Goal: Information Seeking & Learning: Learn about a topic

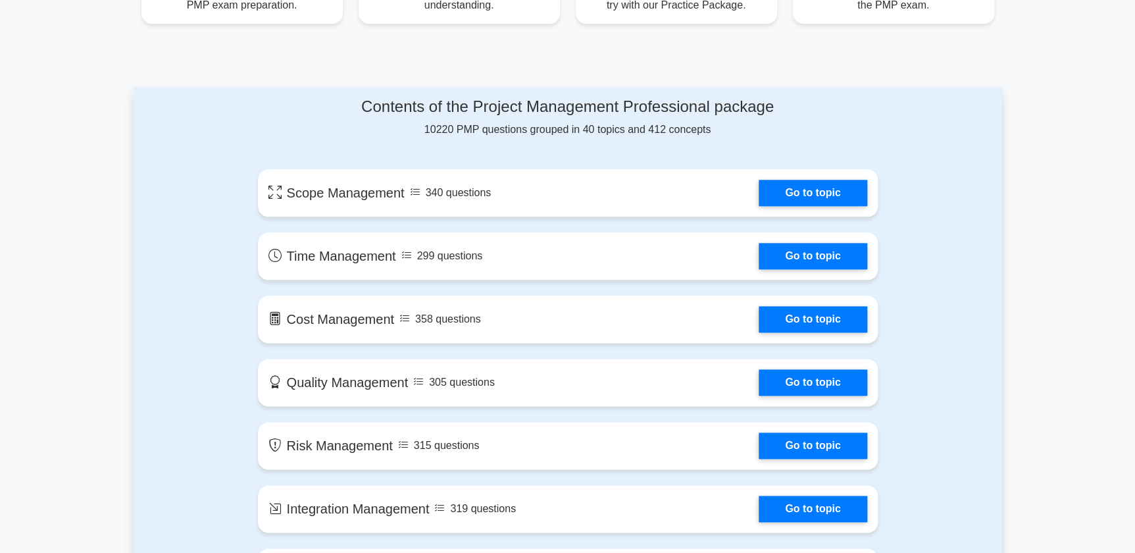
scroll to position [611, 0]
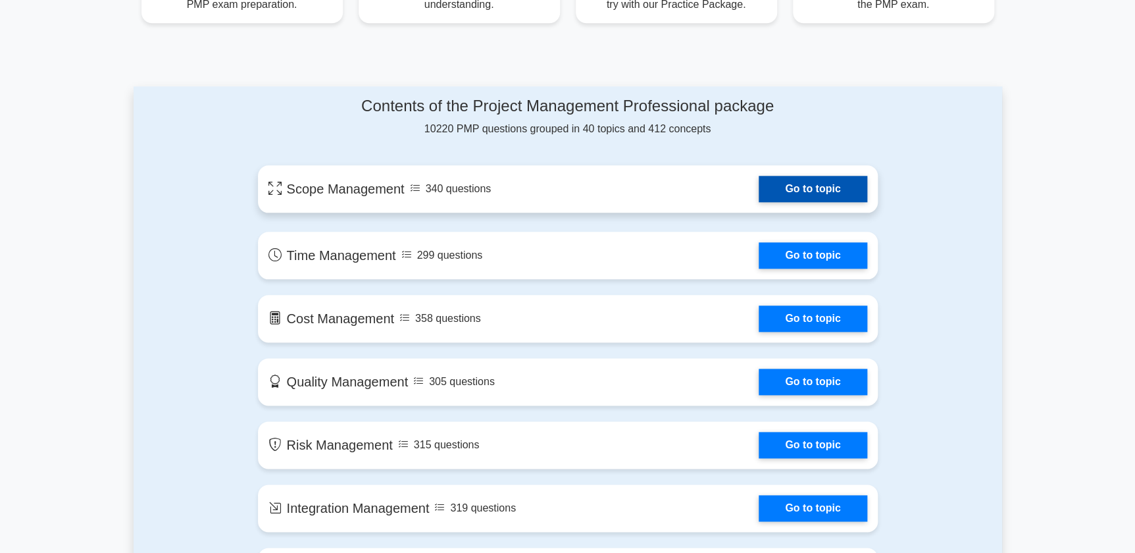
click at [858, 181] on link "Go to topic" at bounding box center [813, 189] width 108 height 26
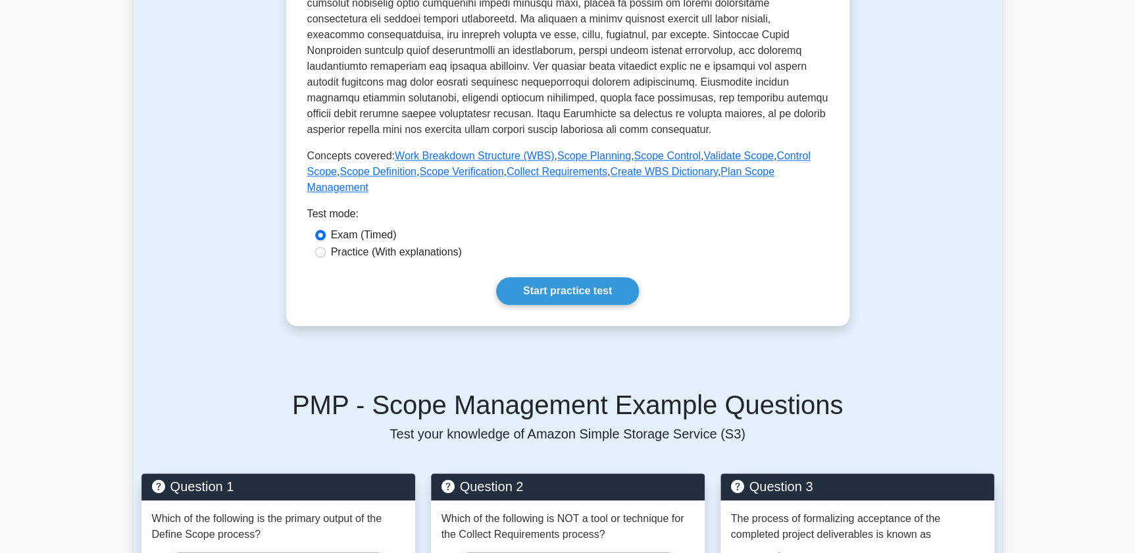
scroll to position [485, 0]
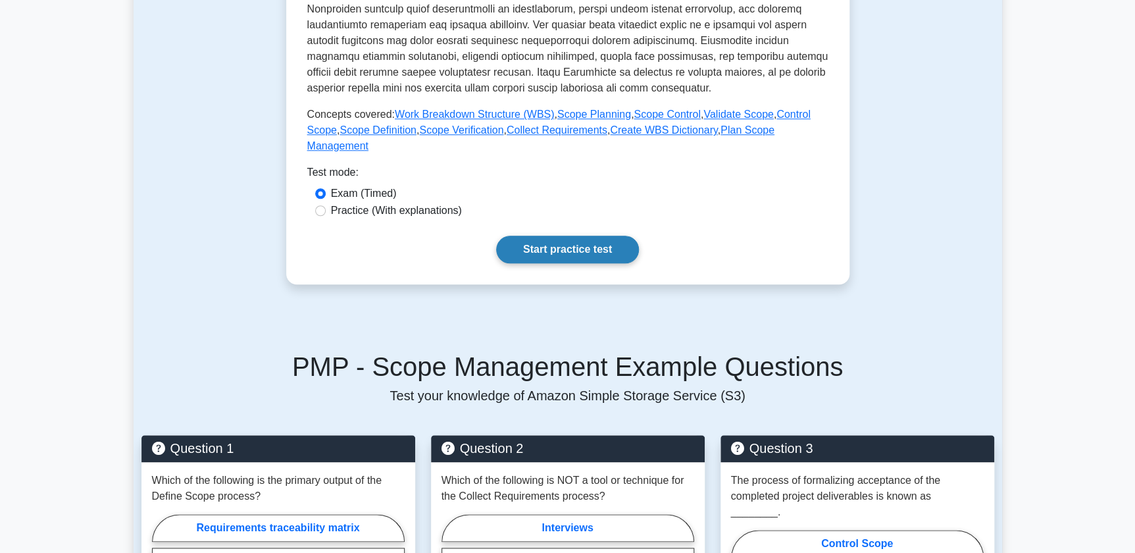
click at [576, 236] on link "Start practice test" at bounding box center [567, 250] width 143 height 28
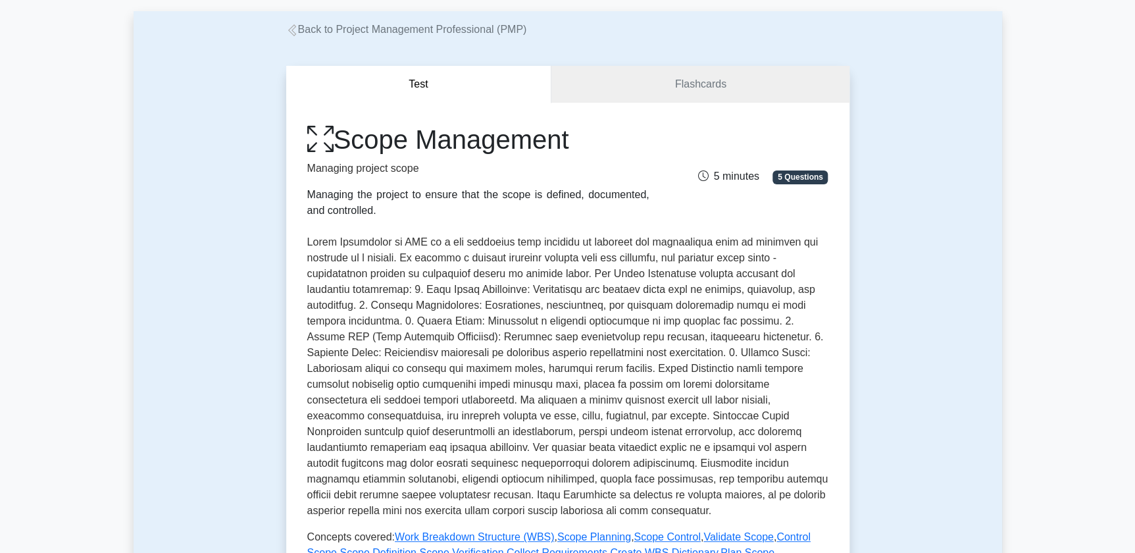
scroll to position [61, 0]
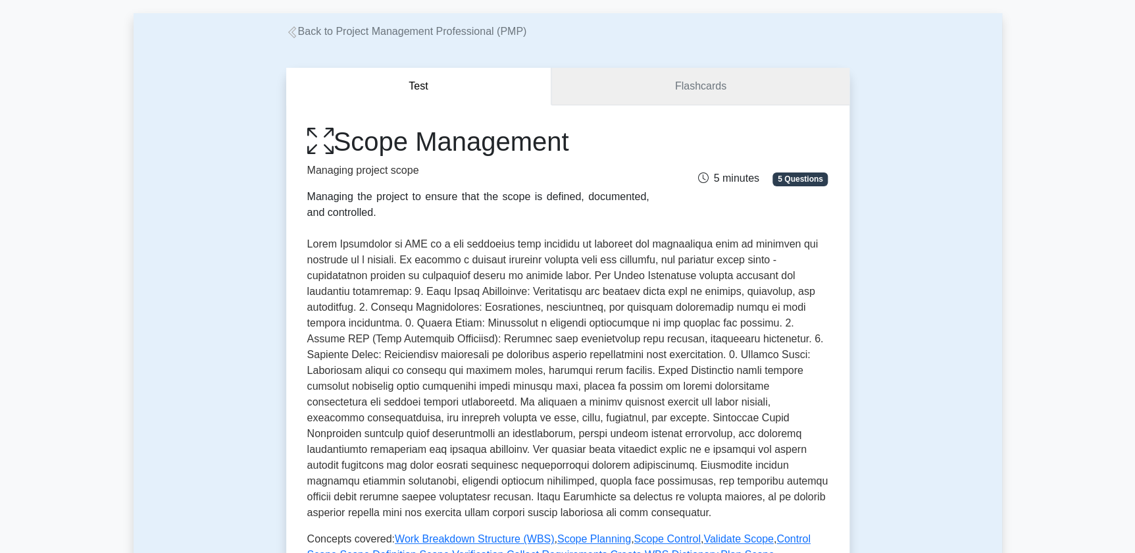
click at [640, 78] on link "Flashcards" at bounding box center [699, 87] width 297 height 38
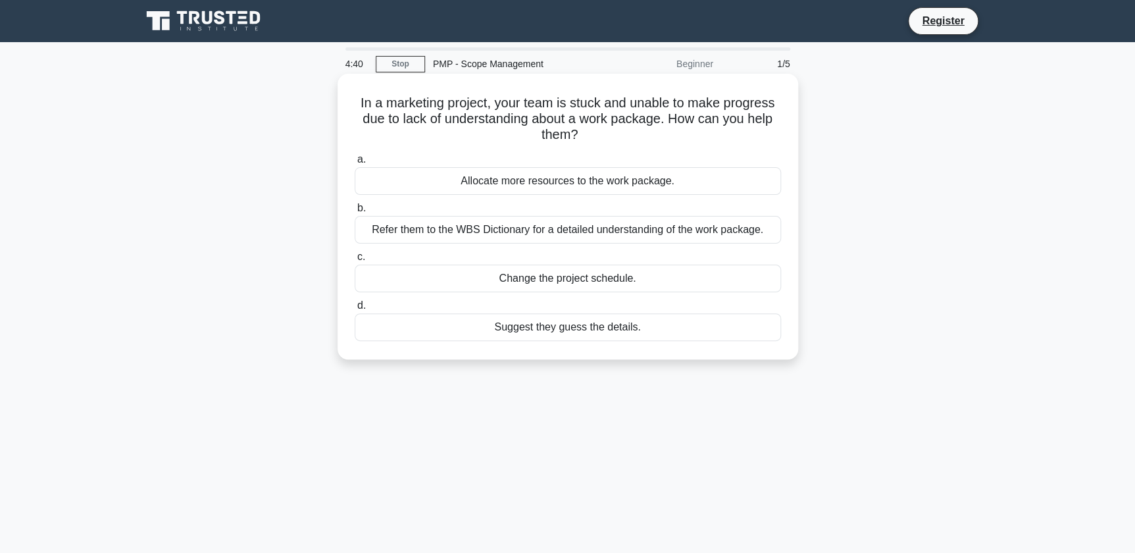
click at [509, 239] on div "Refer them to the WBS Dictionary for a detailed understanding of the work packa…" at bounding box center [568, 230] width 426 height 28
click at [355, 213] on input "b. Refer them to the WBS Dictionary for a detailed understanding of the work pa…" at bounding box center [355, 208] width 0 height 9
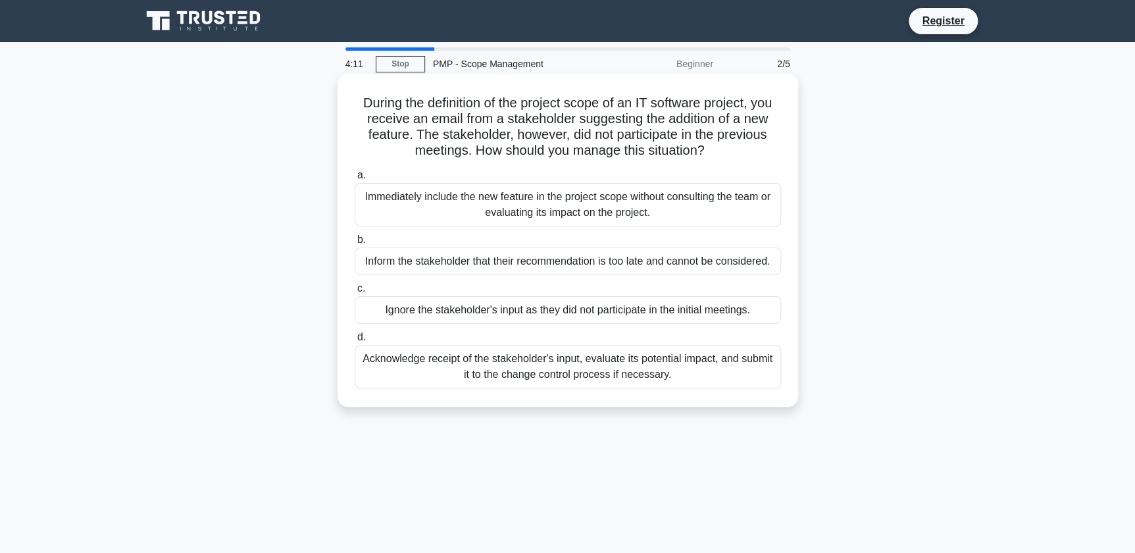
click at [488, 367] on div "Acknowledge receipt of the stakeholder's input, evaluate its potential impact, …" at bounding box center [568, 366] width 426 height 43
click at [355, 341] on input "d. Acknowledge receipt of the stakeholder's input, evaluate its potential impac…" at bounding box center [355, 337] width 0 height 9
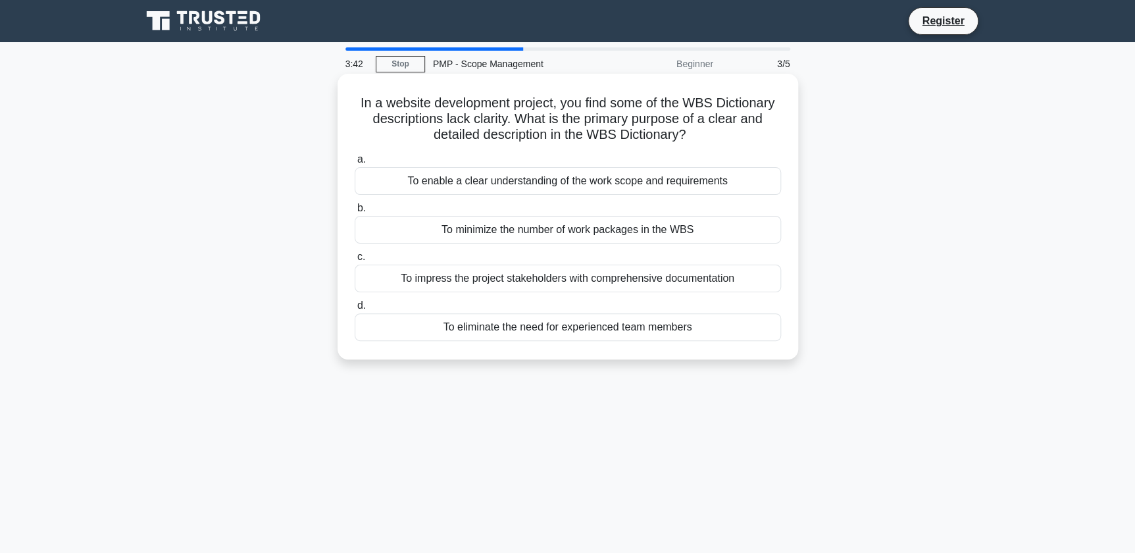
click at [671, 190] on div "To enable a clear understanding of the work scope and requirements" at bounding box center [568, 181] width 426 height 28
click at [355, 164] on input "a. To enable a clear understanding of the work scope and requirements" at bounding box center [355, 159] width 0 height 9
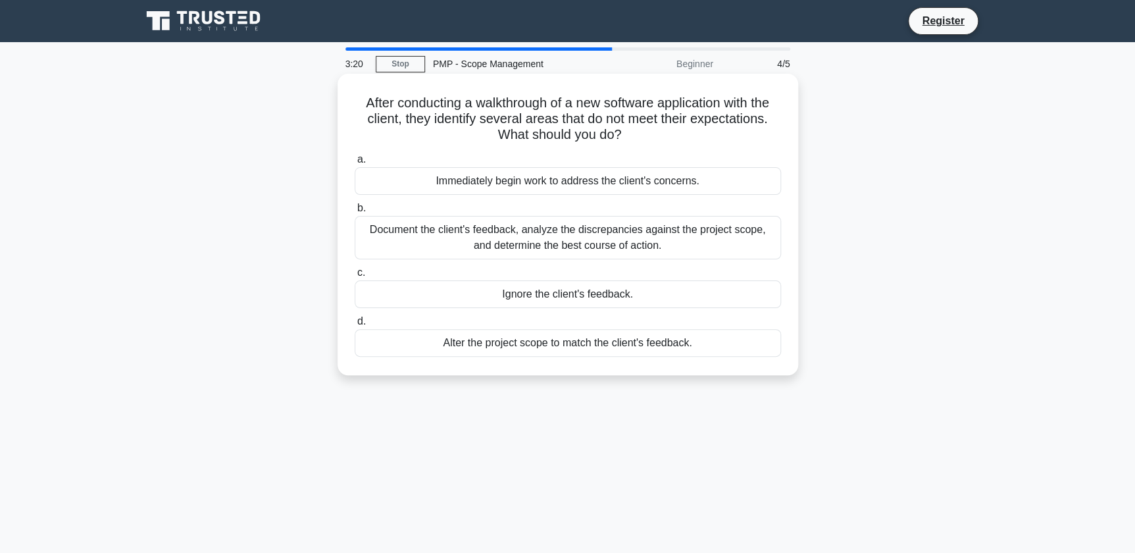
click at [661, 225] on div "Document the client's feedback, analyze the discrepancies against the project s…" at bounding box center [568, 237] width 426 height 43
click at [355, 213] on input "b. Document the client's feedback, analyze the discrepancies against the projec…" at bounding box center [355, 208] width 0 height 9
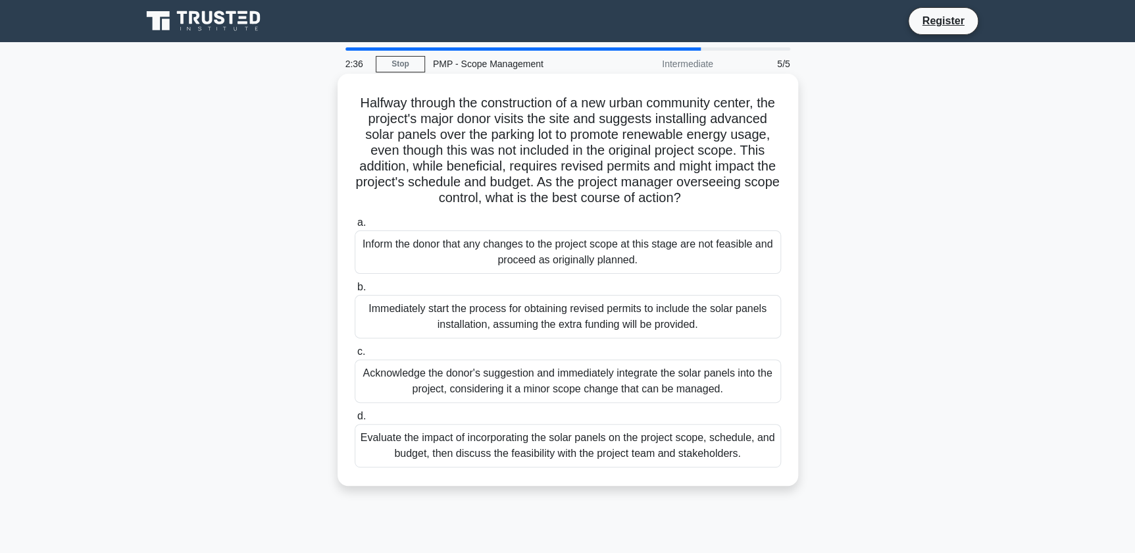
click at [618, 453] on div "Evaluate the impact of incorporating the solar panels on the project scope, sch…" at bounding box center [568, 445] width 426 height 43
click at [355, 420] on input "d. Evaluate the impact of incorporating the solar panels on the project scope, …" at bounding box center [355, 416] width 0 height 9
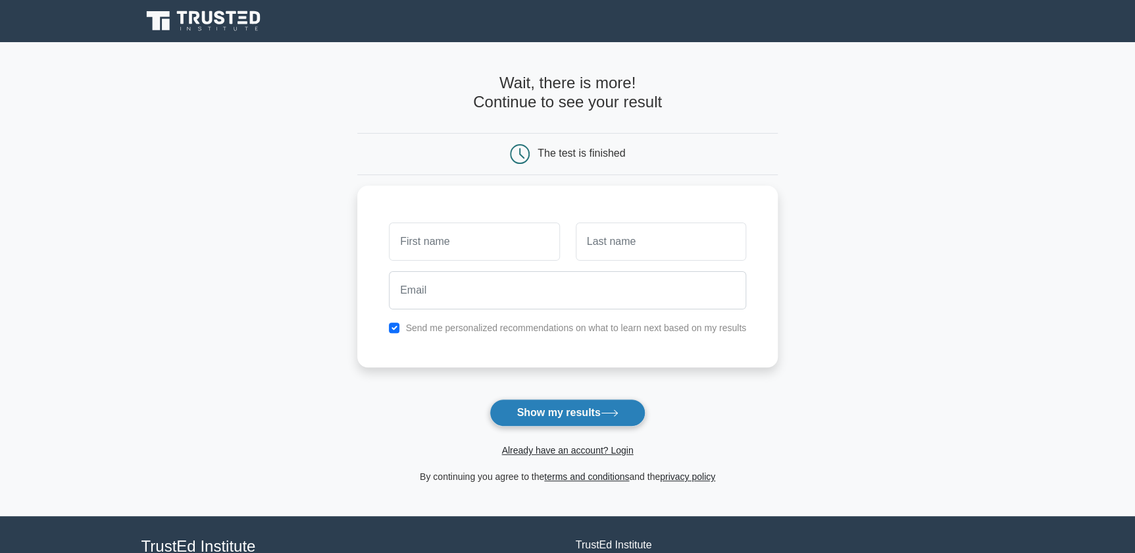
click at [573, 405] on button "Show my results" at bounding box center [567, 413] width 155 height 28
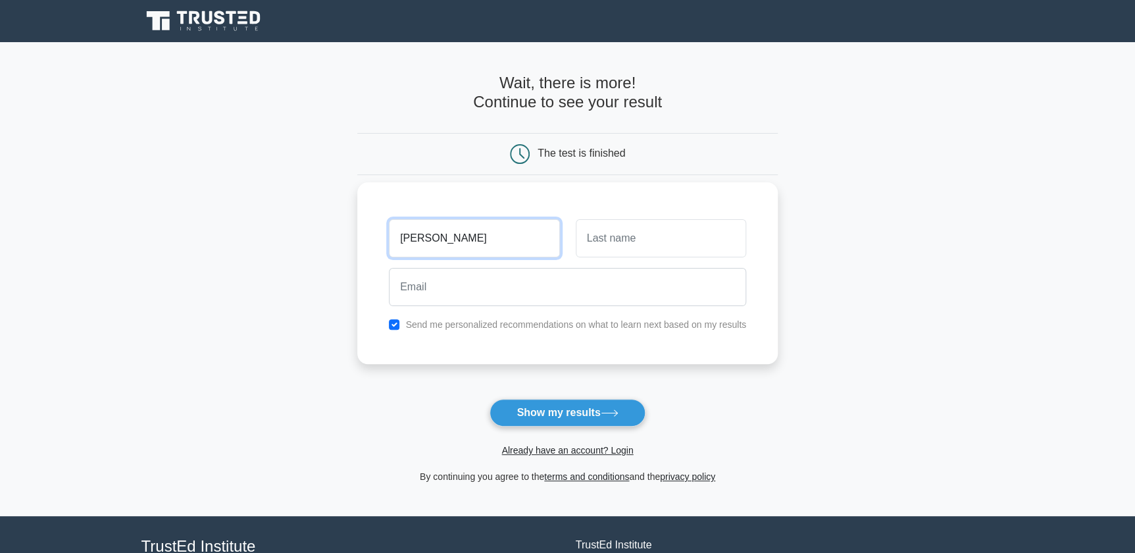
type input "Josephine"
click at [682, 243] on input "text" at bounding box center [661, 238] width 170 height 38
type input "Test"
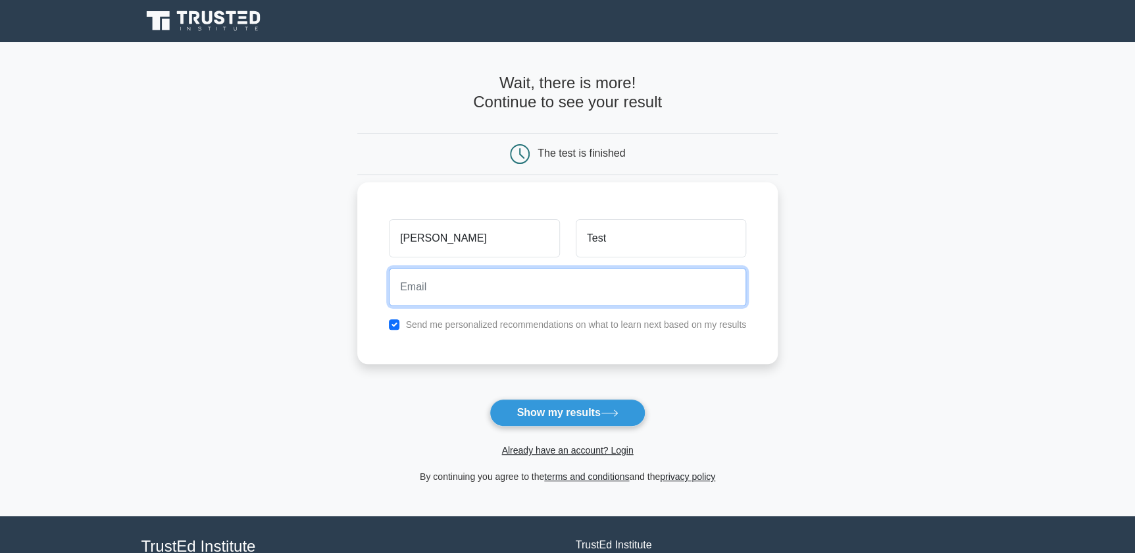
click at [685, 286] on input "email" at bounding box center [567, 287] width 357 height 38
type input "jozzy27@icloud.com"
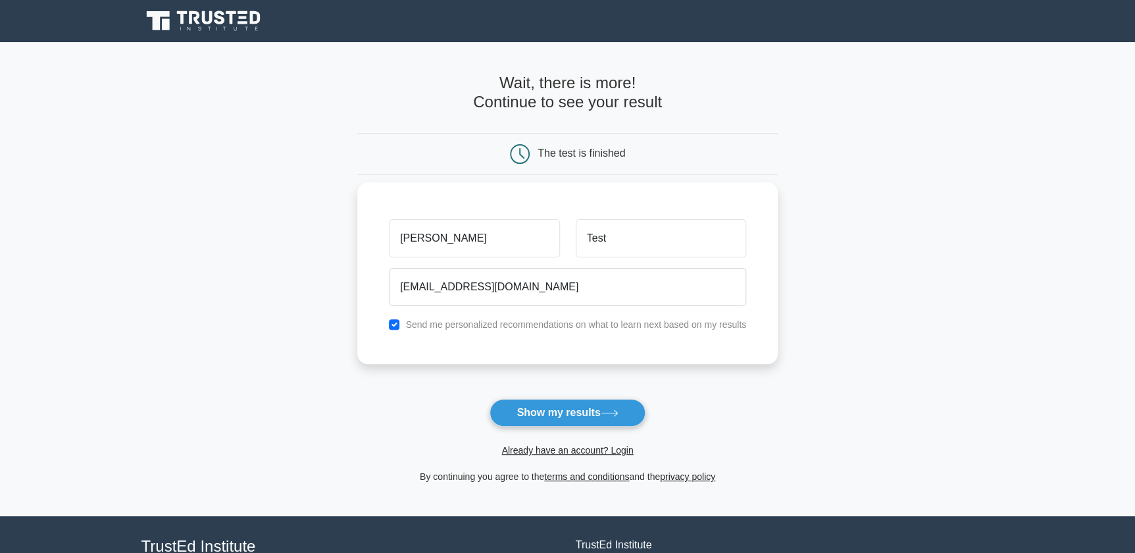
click at [403, 326] on div "Send me personalized recommendations on what to learn next based on my results" at bounding box center [567, 324] width 373 height 16
click at [393, 324] on input "checkbox" at bounding box center [394, 324] width 11 height 11
checkbox input "false"
click at [547, 412] on button "Show my results" at bounding box center [567, 413] width 155 height 28
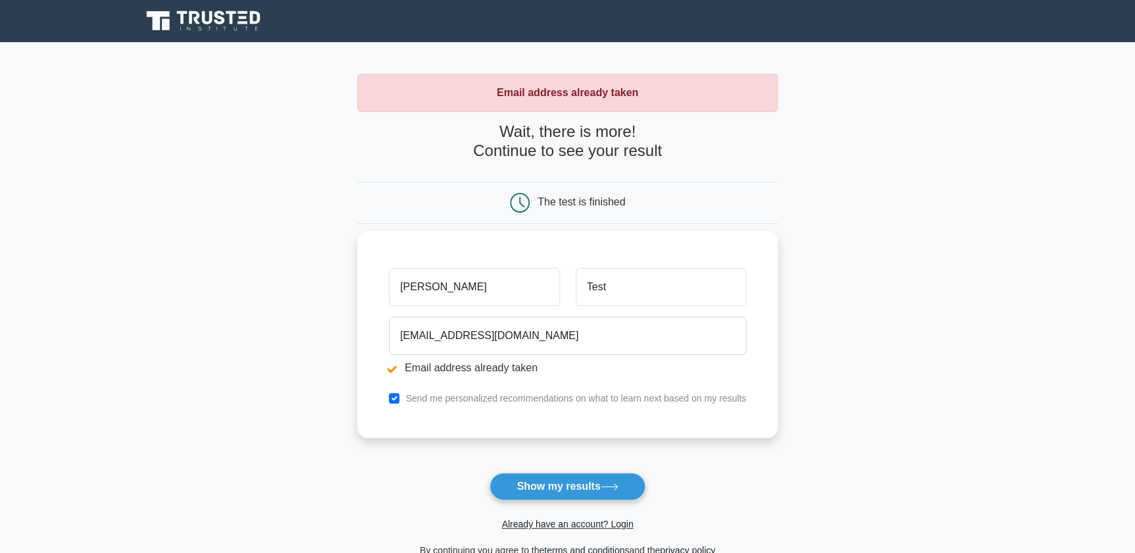
click at [480, 393] on label "Send me personalized recommendations on what to learn next based on my results" at bounding box center [575, 398] width 341 height 11
click at [386, 397] on div "Send me personalized recommendations on what to learn next based on my results" at bounding box center [567, 398] width 373 height 16
click at [395, 397] on input "checkbox" at bounding box center [394, 398] width 11 height 11
checkbox input "false"
click at [521, 481] on button "Show my results" at bounding box center [567, 486] width 155 height 28
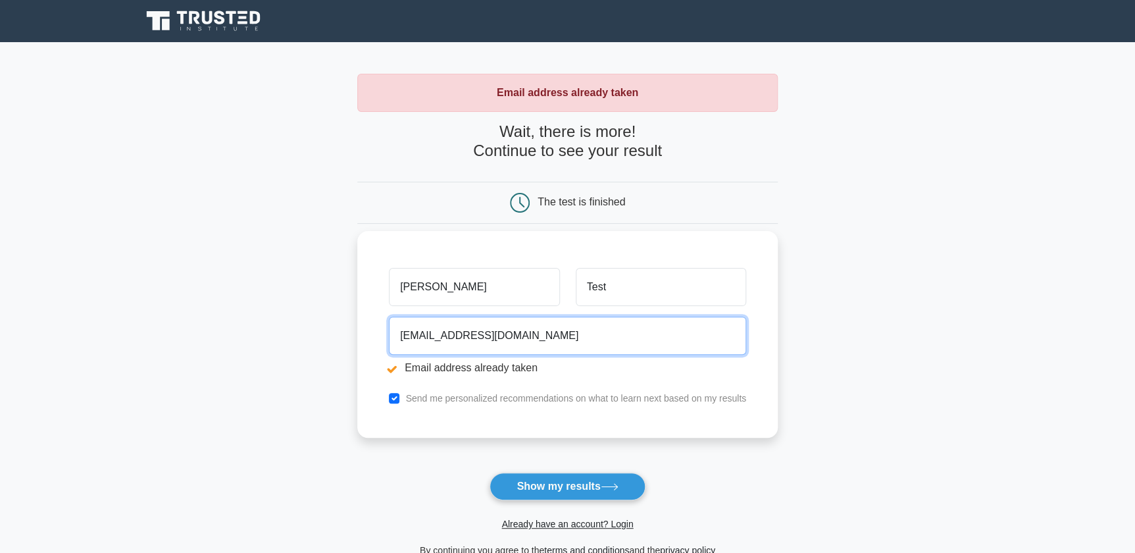
click at [498, 345] on input "jozzy27@icloud.com" at bounding box center [567, 335] width 357 height 38
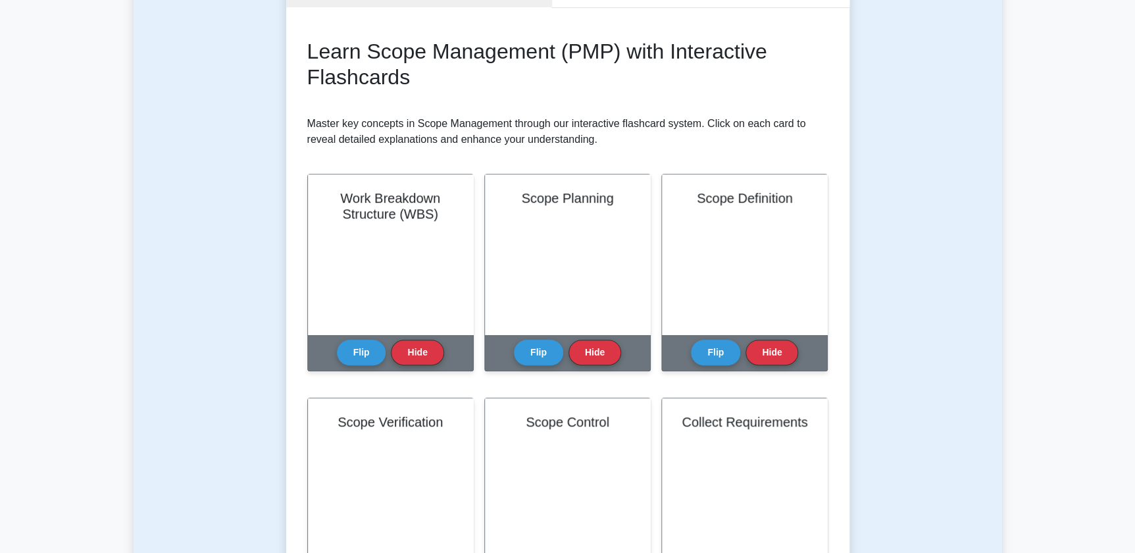
scroll to position [197, 0]
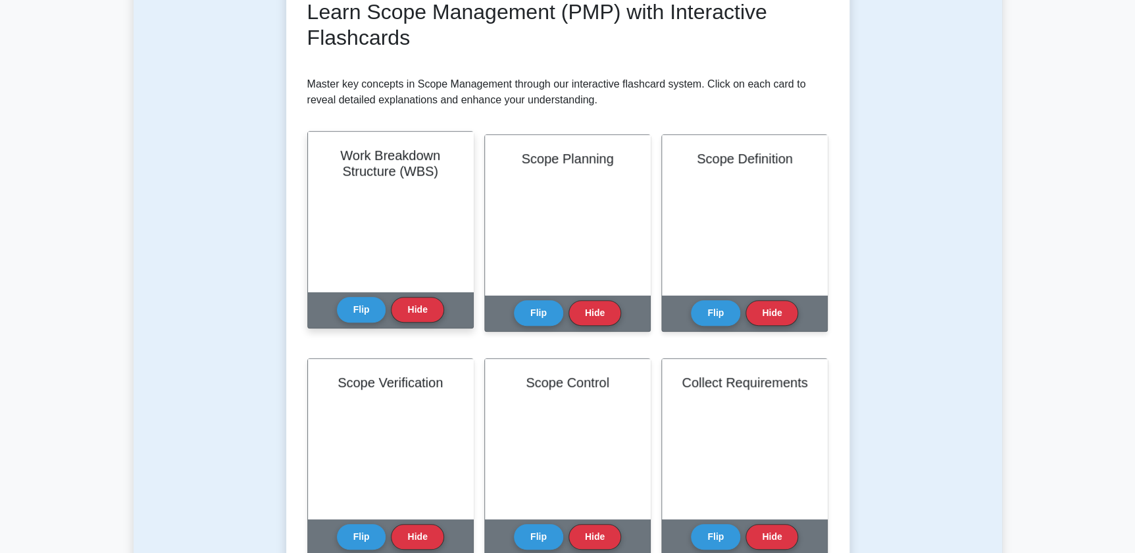
click at [369, 263] on div "Work Breakdown Structure (WBS)" at bounding box center [390, 212] width 165 height 160
click at [361, 311] on button "Flip" at bounding box center [361, 309] width 49 height 26
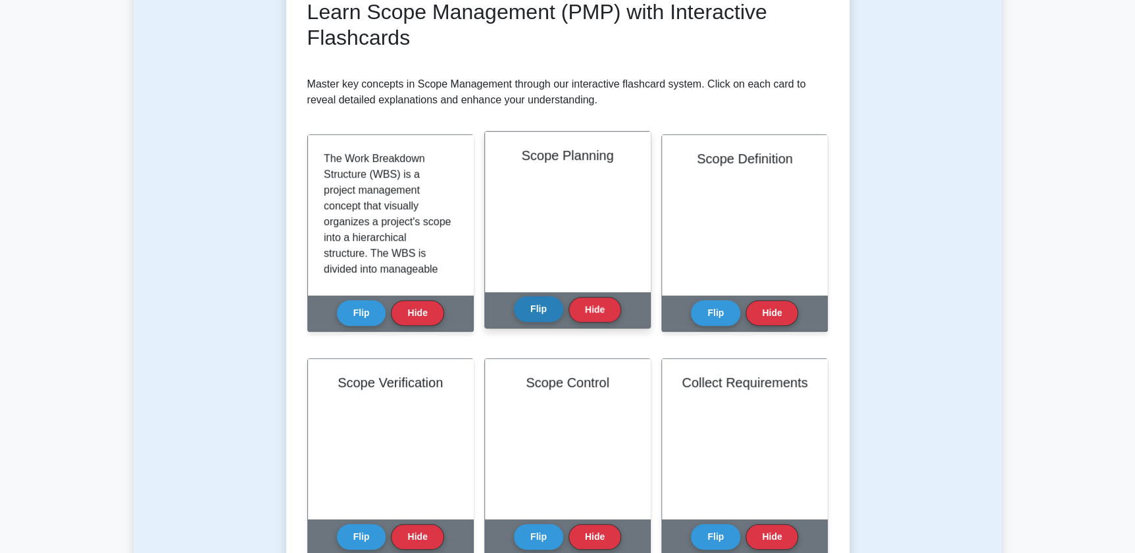
click at [541, 299] on button "Flip" at bounding box center [538, 309] width 49 height 26
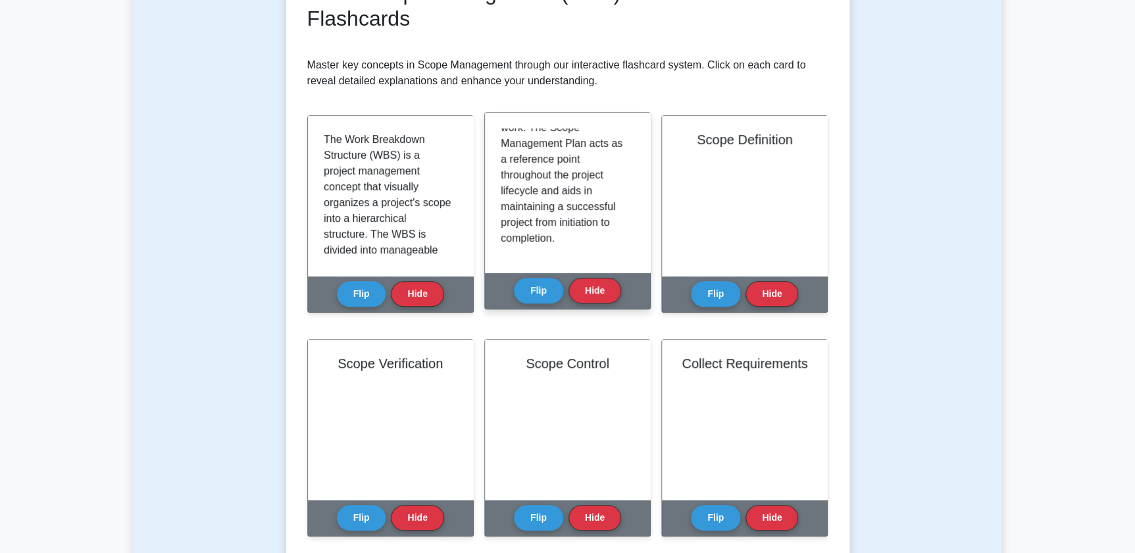
scroll to position [220, 0]
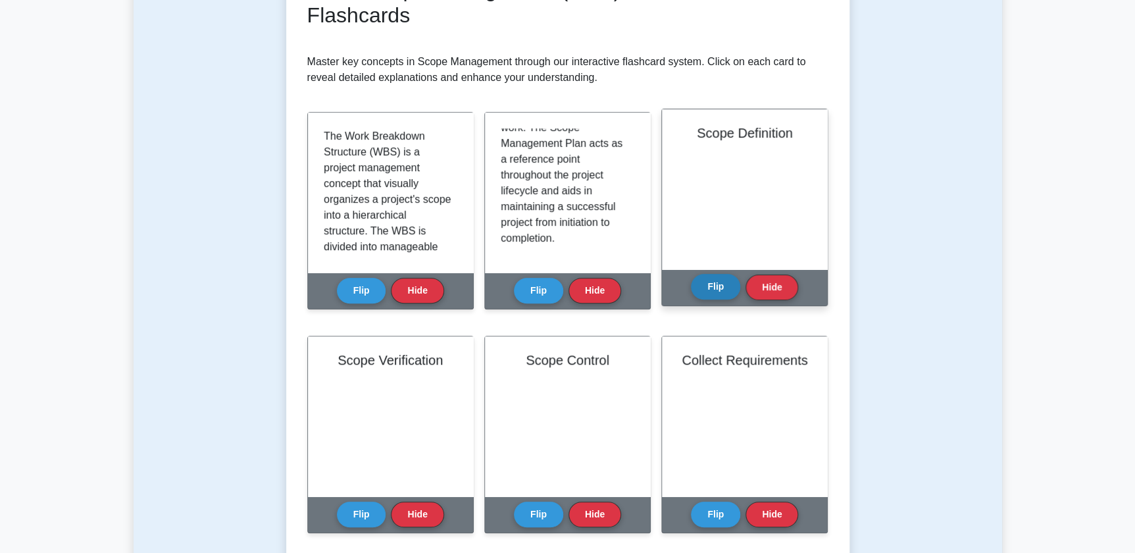
click at [715, 278] on button "Flip" at bounding box center [715, 287] width 49 height 26
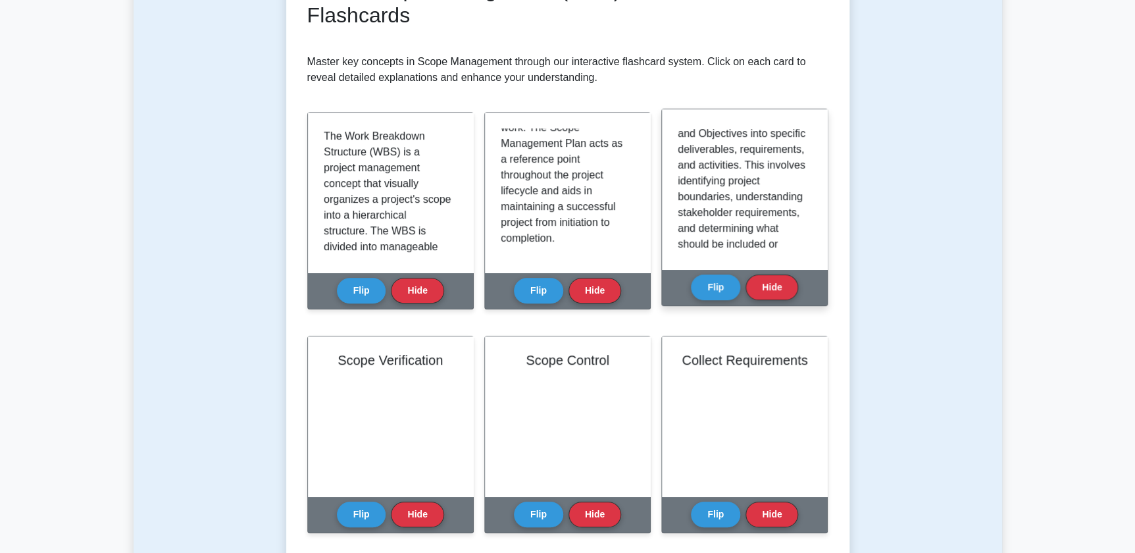
scroll to position [47, 0]
click at [783, 289] on button "Hide" at bounding box center [771, 287] width 53 height 26
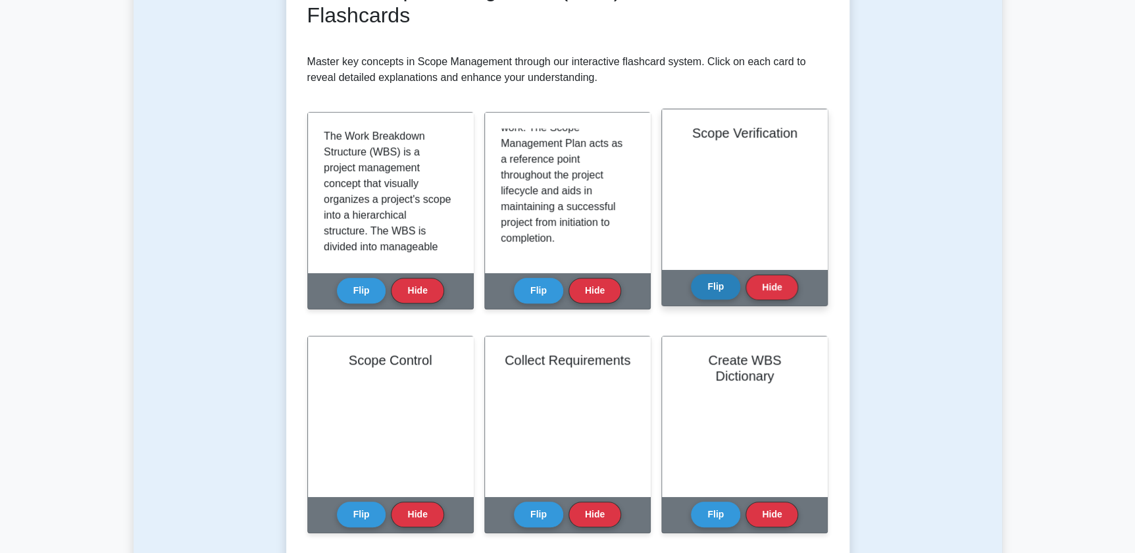
click at [721, 289] on button "Flip" at bounding box center [715, 287] width 49 height 26
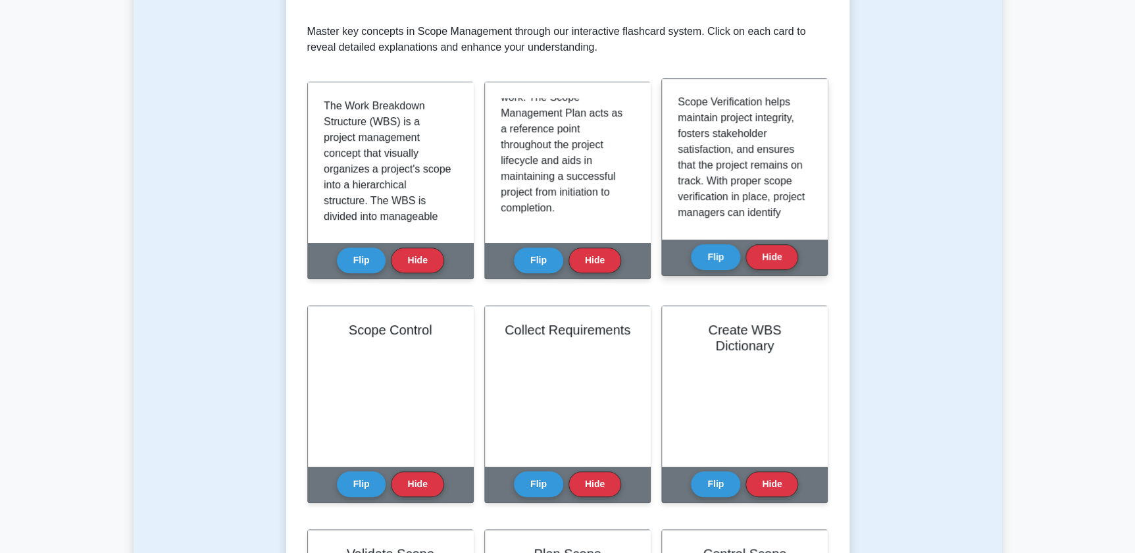
scroll to position [335, 0]
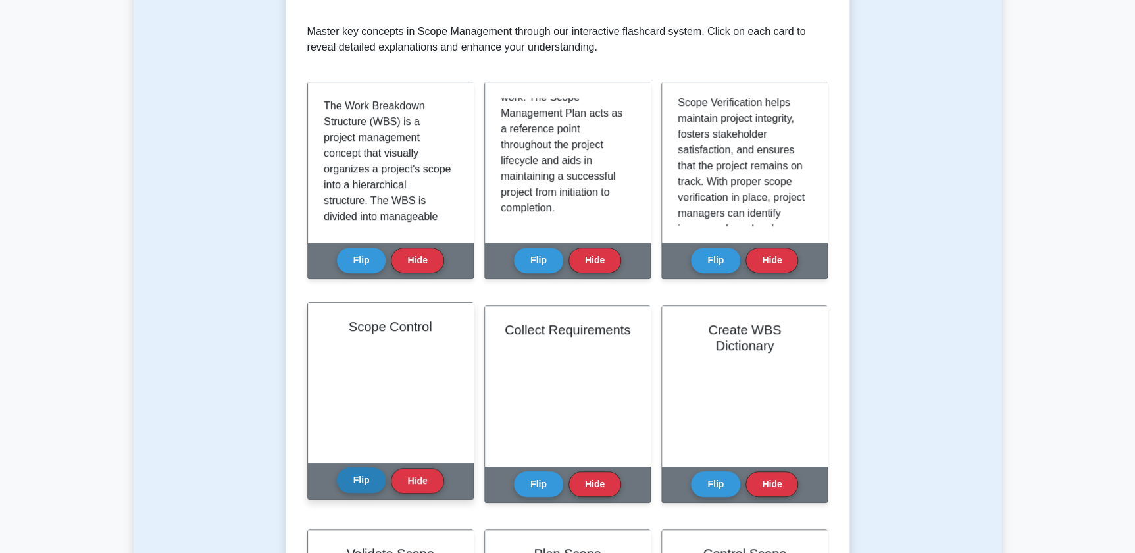
click at [349, 485] on button "Flip" at bounding box center [361, 480] width 49 height 26
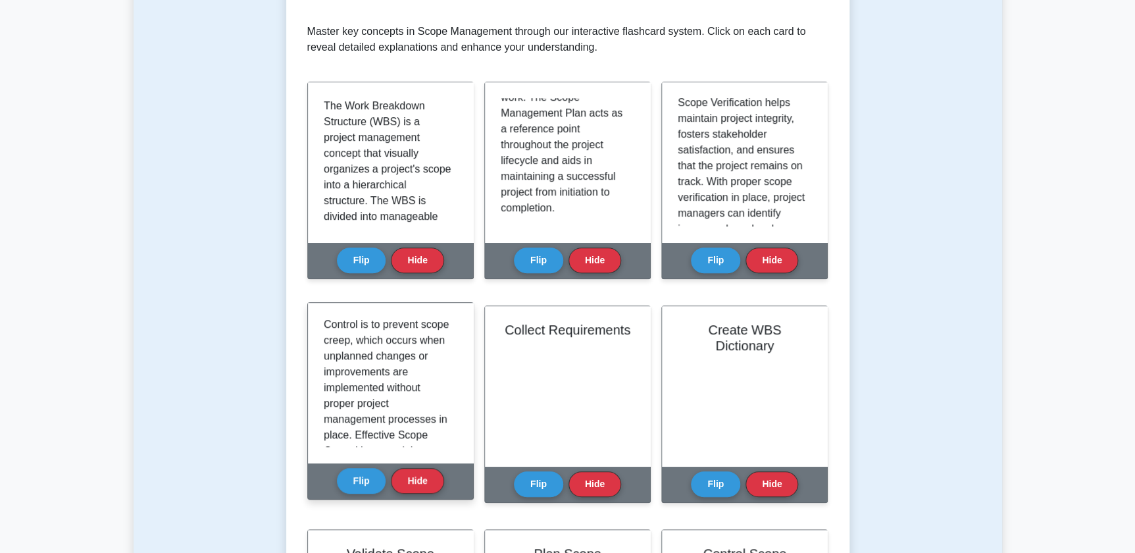
scroll to position [239, 0]
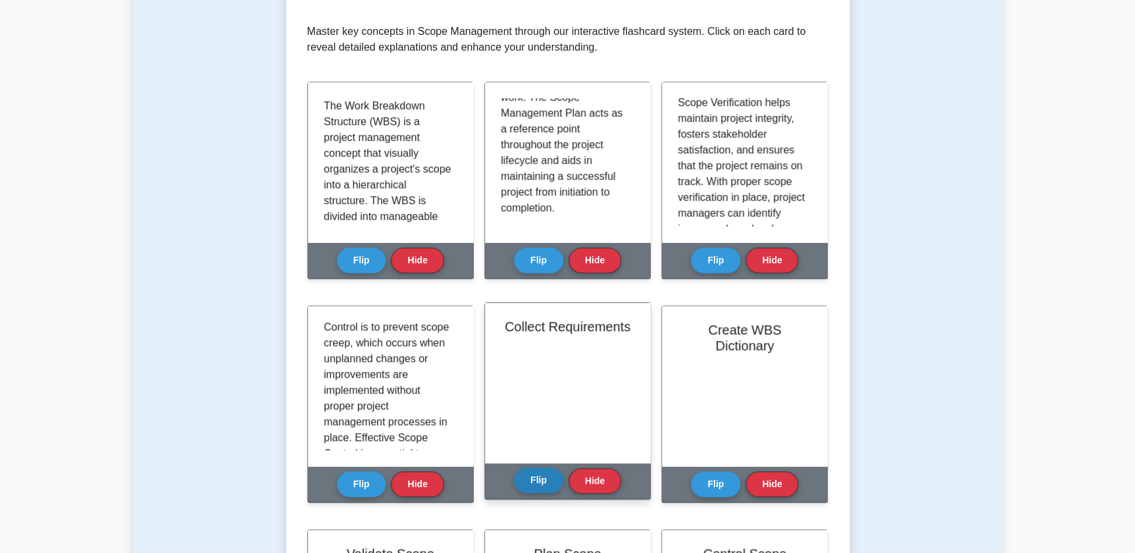
click at [542, 490] on button "Flip" at bounding box center [538, 480] width 49 height 26
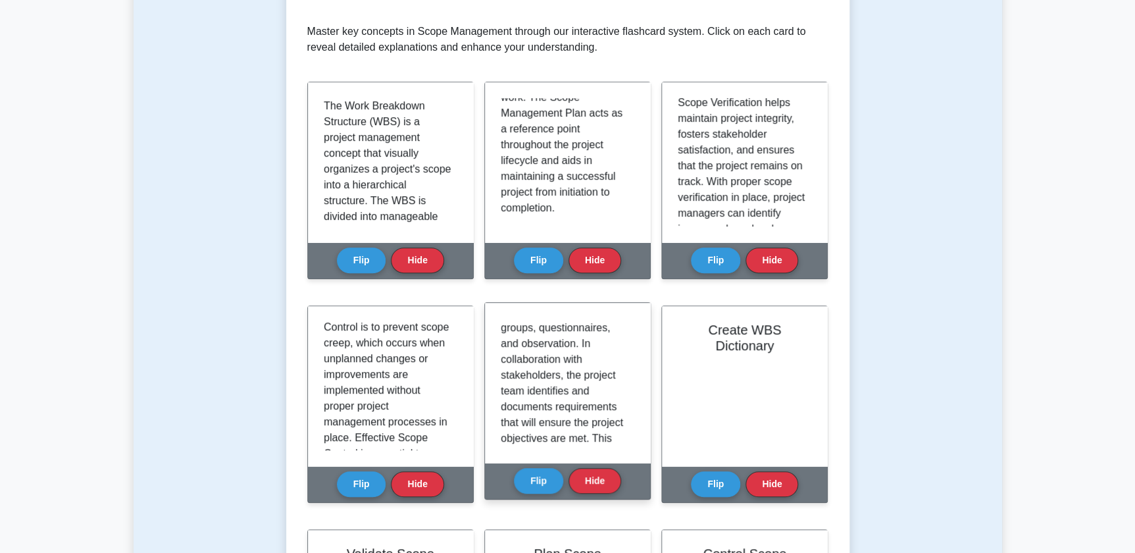
scroll to position [250, 0]
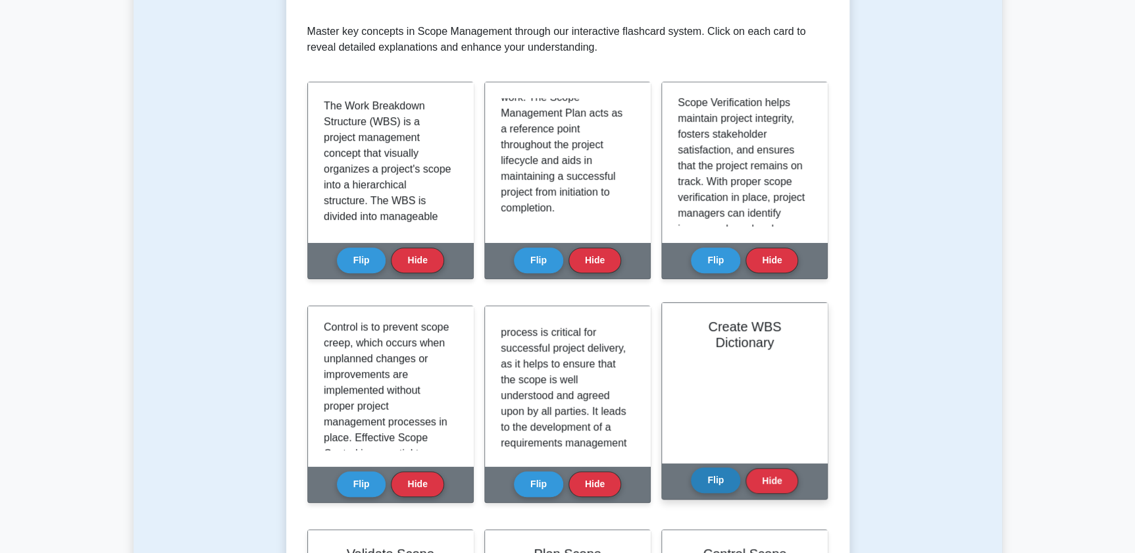
click at [716, 480] on button "Flip" at bounding box center [715, 480] width 49 height 26
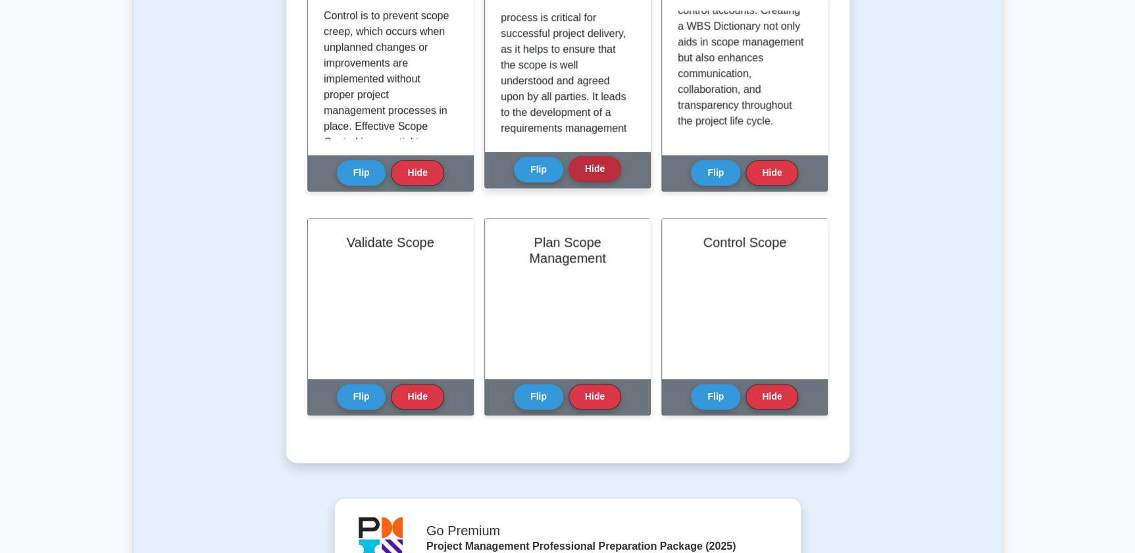
scroll to position [562, 0]
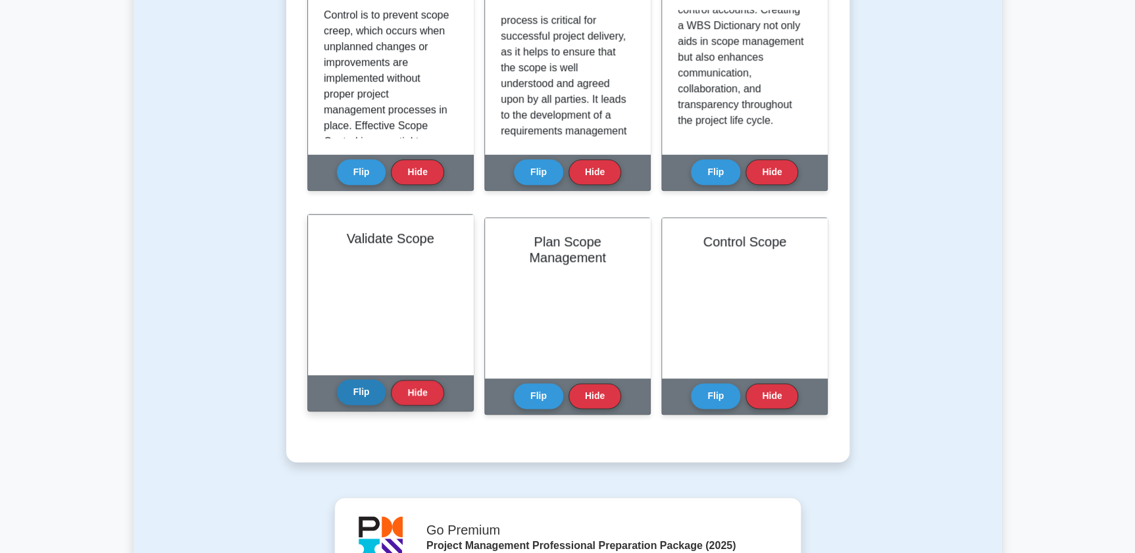
click at [366, 399] on button "Flip" at bounding box center [361, 392] width 49 height 26
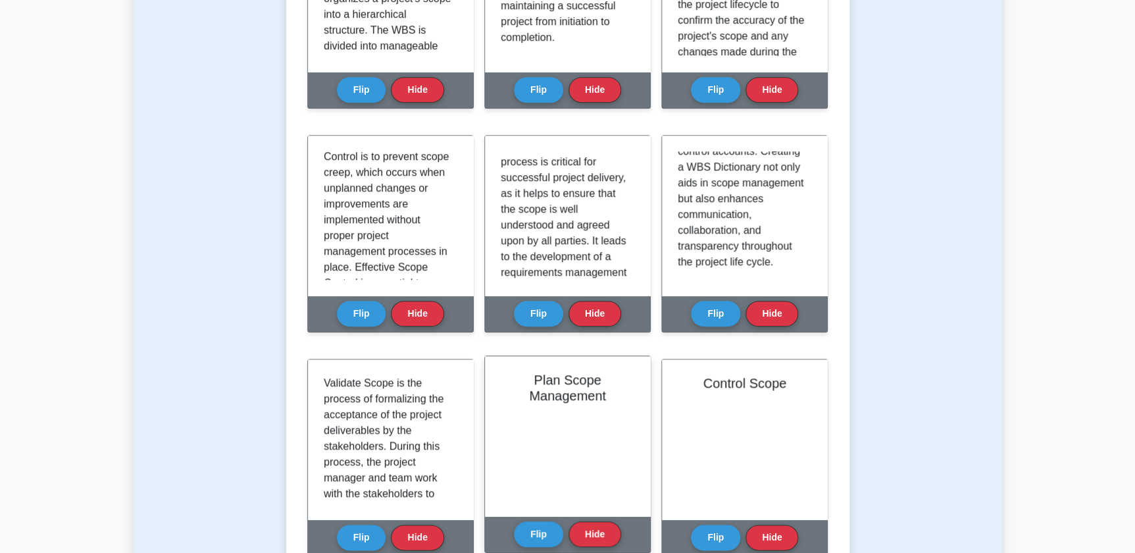
scroll to position [471, 0]
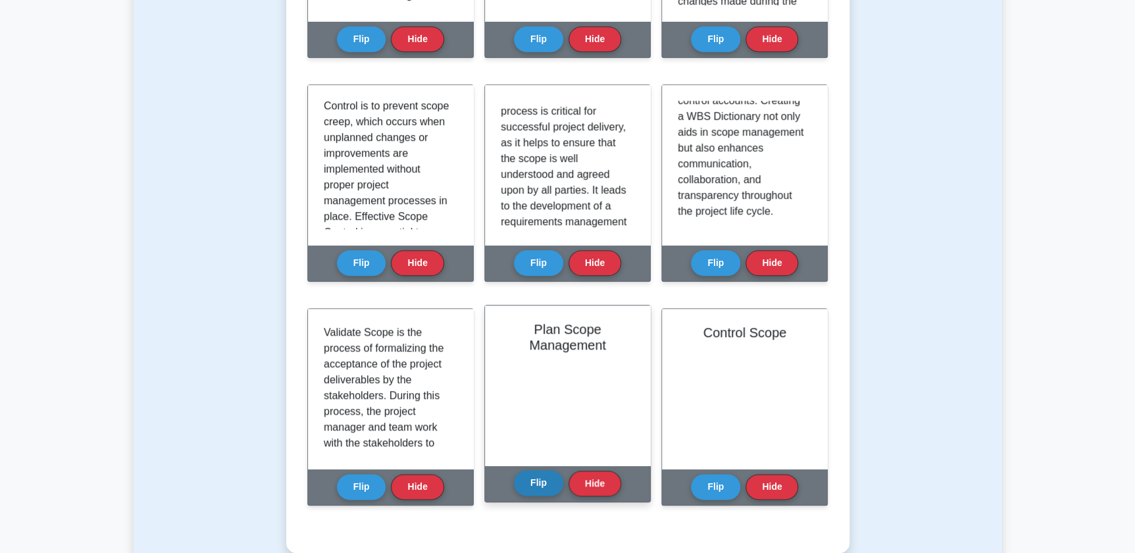
click at [522, 477] on button "Flip" at bounding box center [538, 483] width 49 height 26
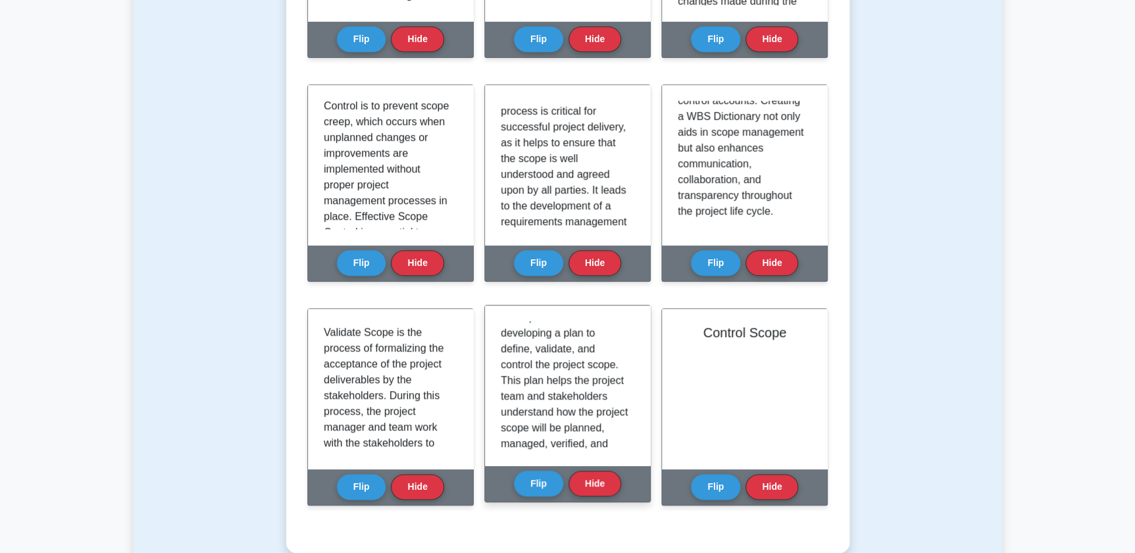
scroll to position [0, 0]
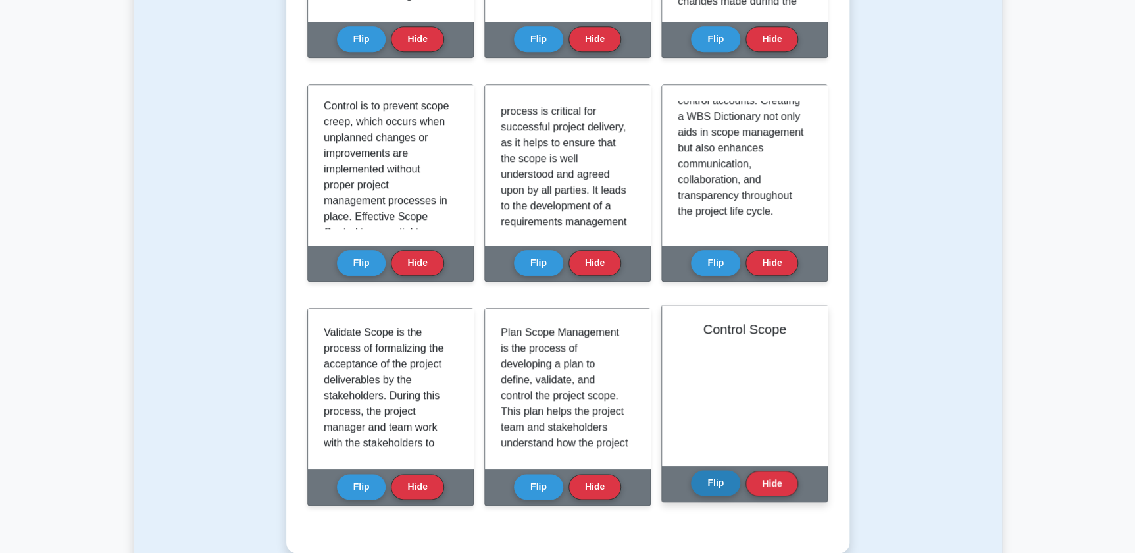
click at [701, 472] on button "Flip" at bounding box center [715, 483] width 49 height 26
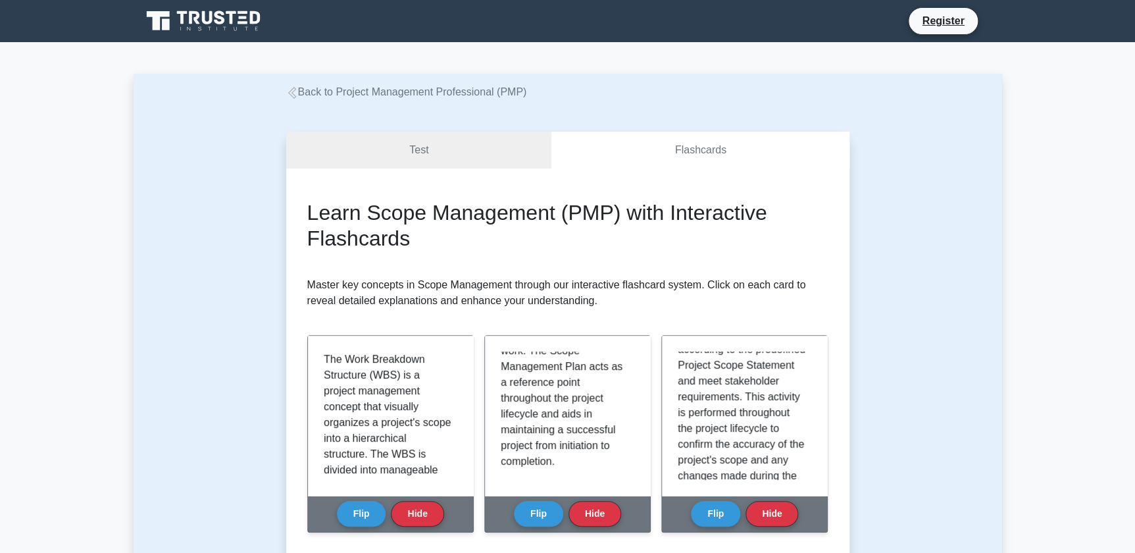
click at [289, 94] on icon at bounding box center [292, 93] width 8 height 12
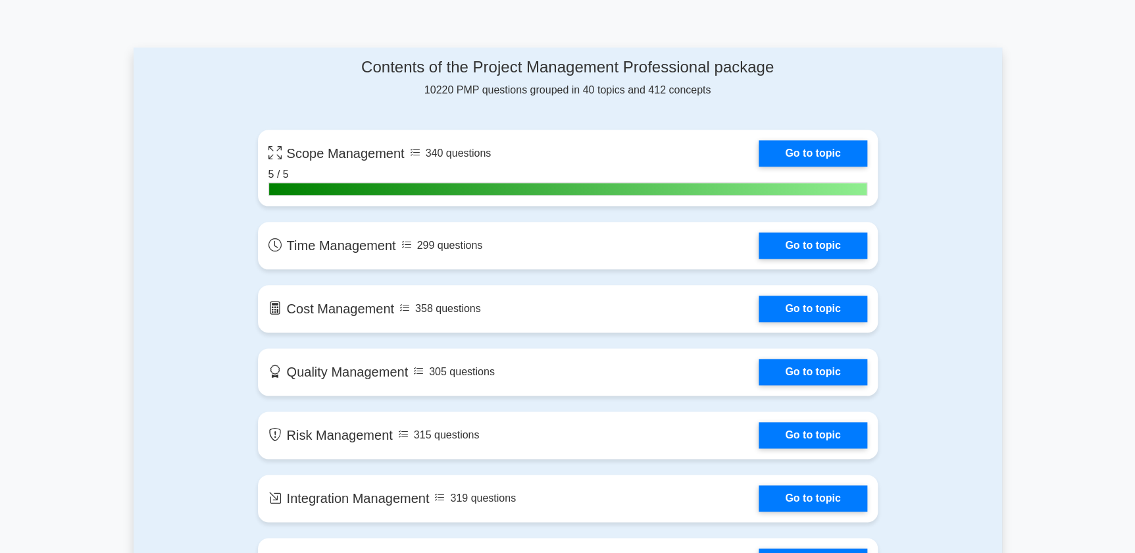
scroll to position [649, 0]
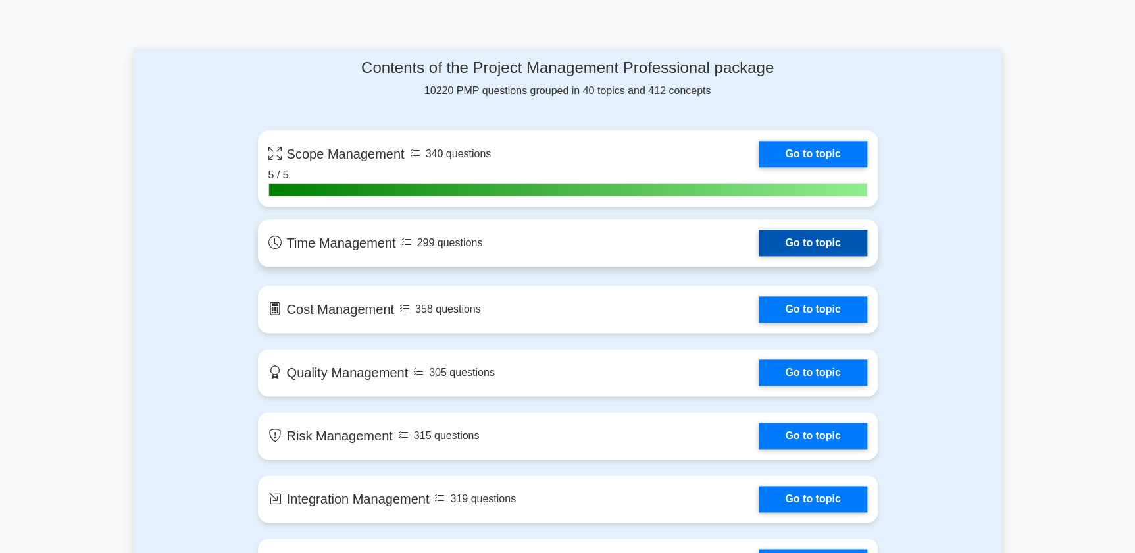
click at [791, 249] on link "Go to topic" at bounding box center [813, 243] width 108 height 26
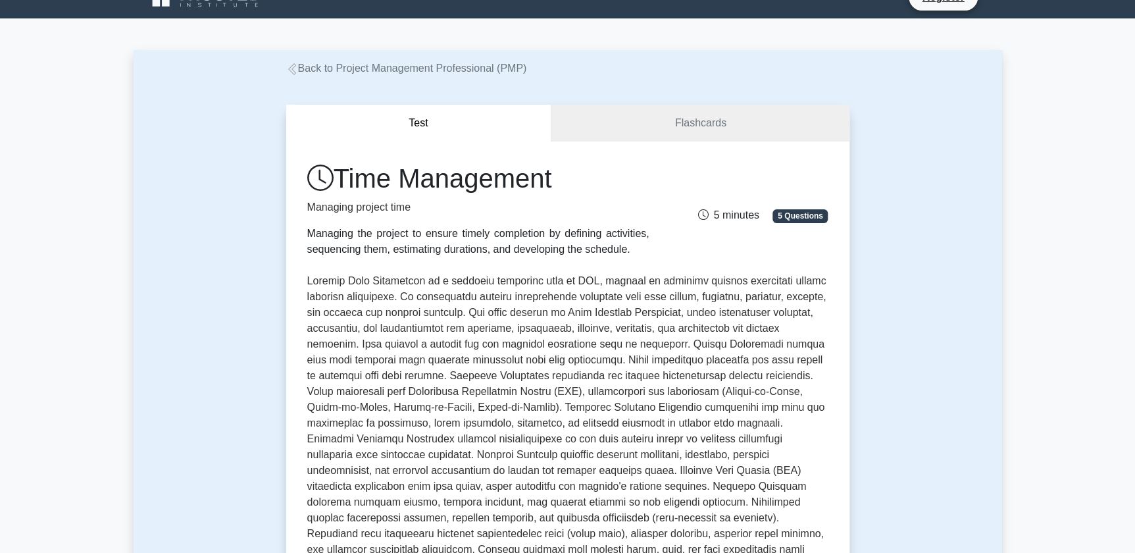
scroll to position [20, 0]
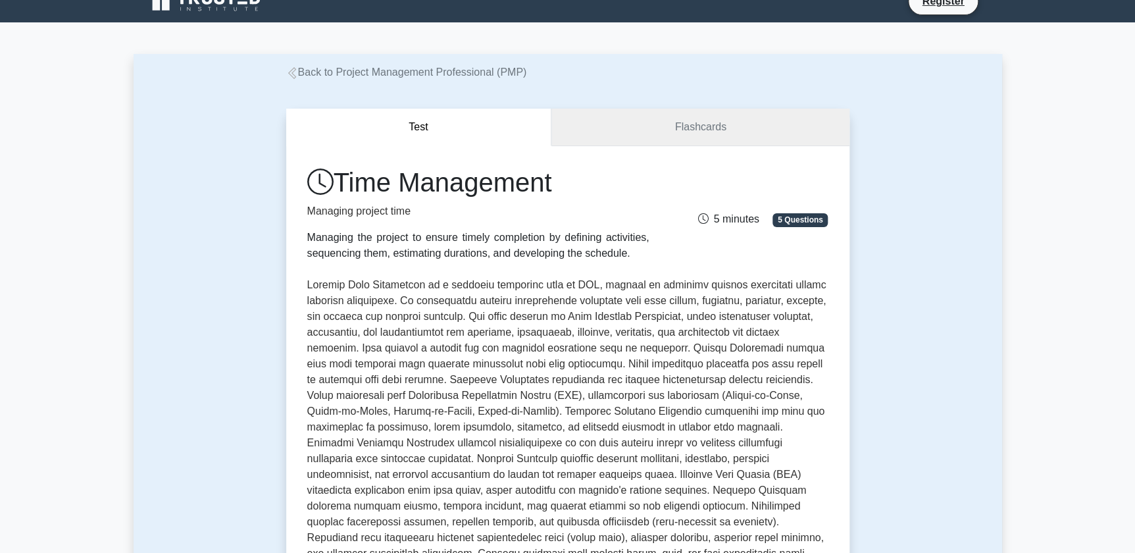
drag, startPoint x: 613, startPoint y: 95, endPoint x: 634, endPoint y: 134, distance: 44.5
click at [634, 134] on div "Test Flashcards Time Management Managing project time Managing the project to e…" at bounding box center [567, 455] width 579 height 751
click at [634, 134] on link "Flashcards" at bounding box center [699, 128] width 297 height 38
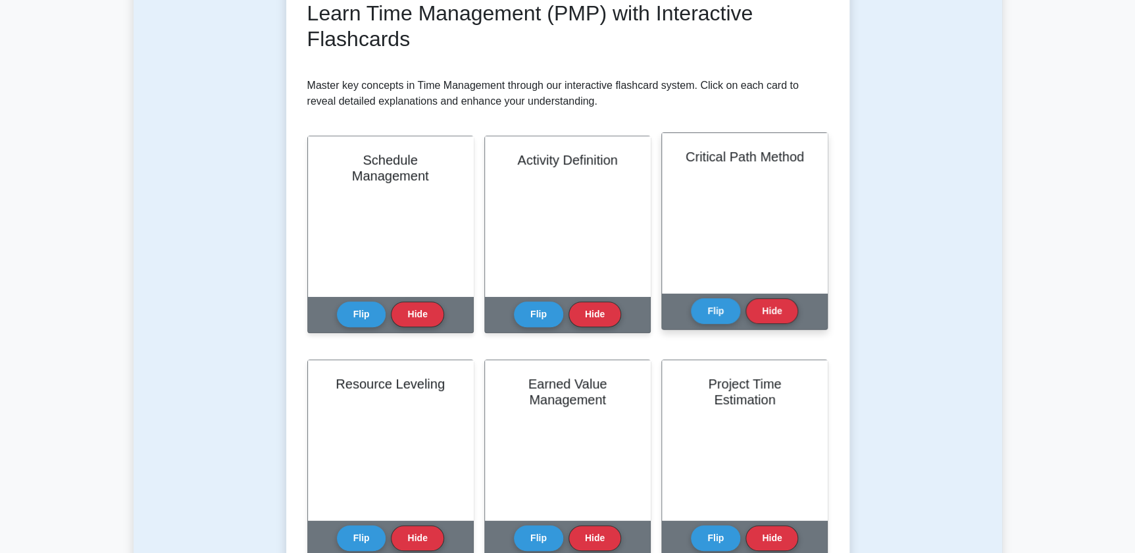
scroll to position [197, 0]
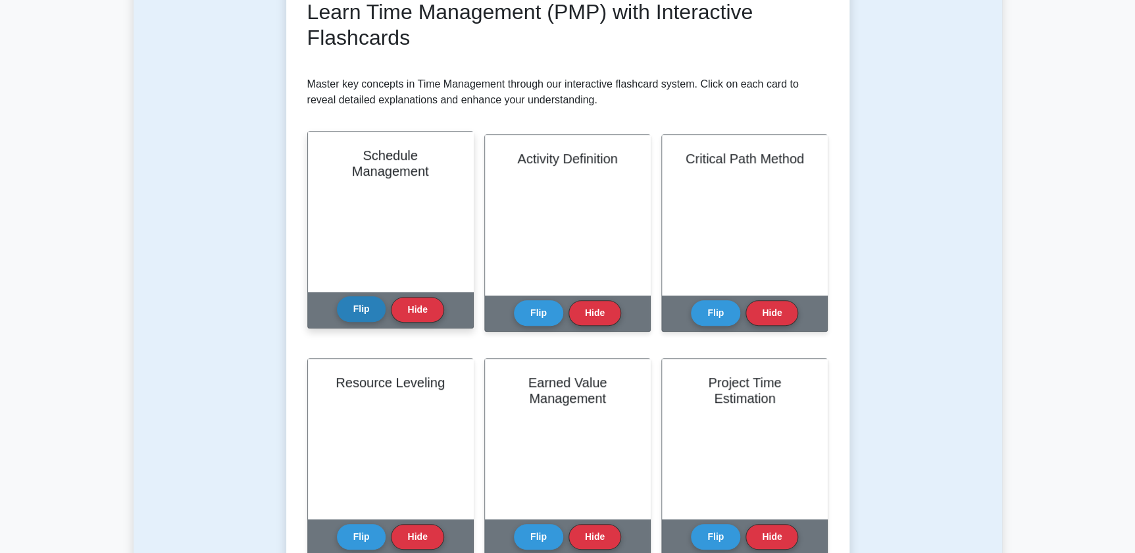
click at [351, 304] on button "Flip" at bounding box center [361, 309] width 49 height 26
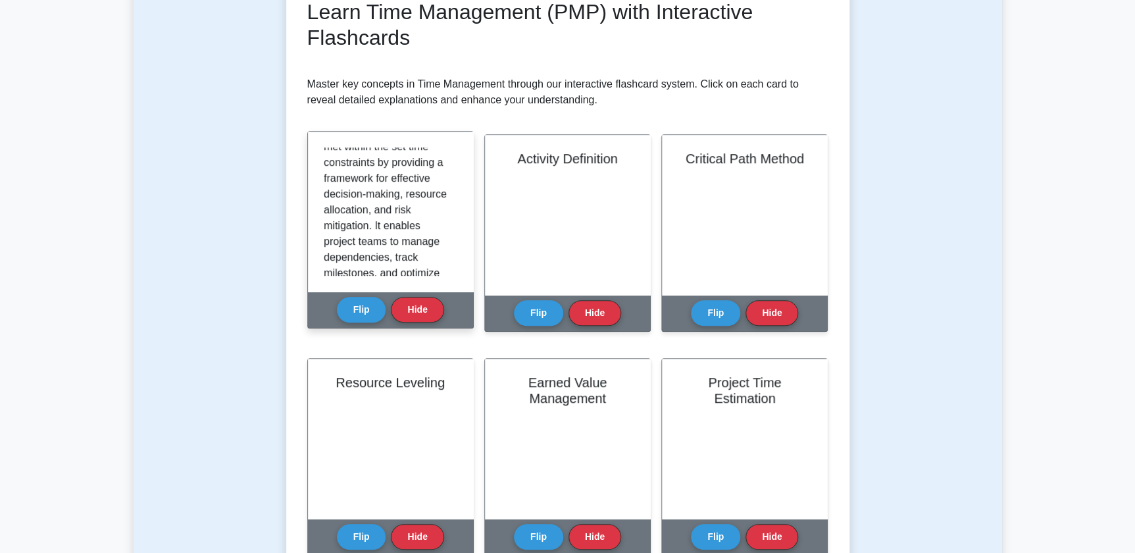
scroll to position [214, 0]
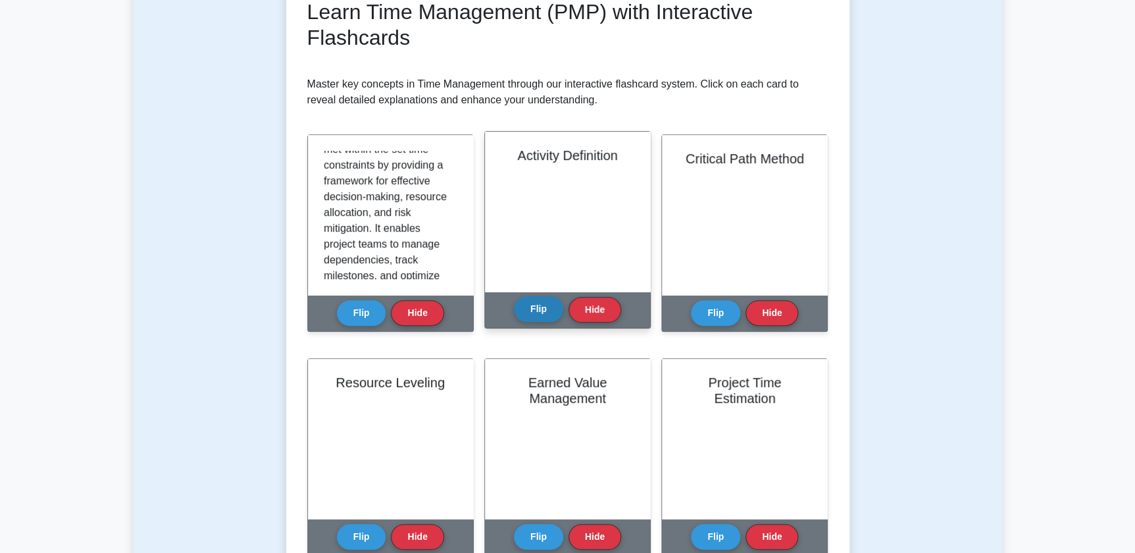
click at [547, 310] on button "Flip" at bounding box center [538, 309] width 49 height 26
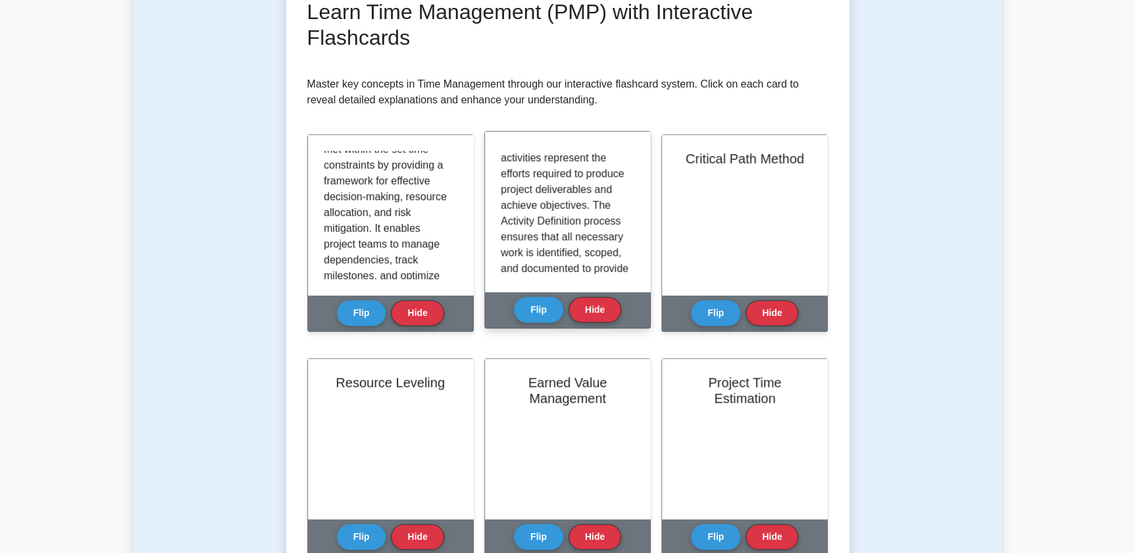
scroll to position [116, 0]
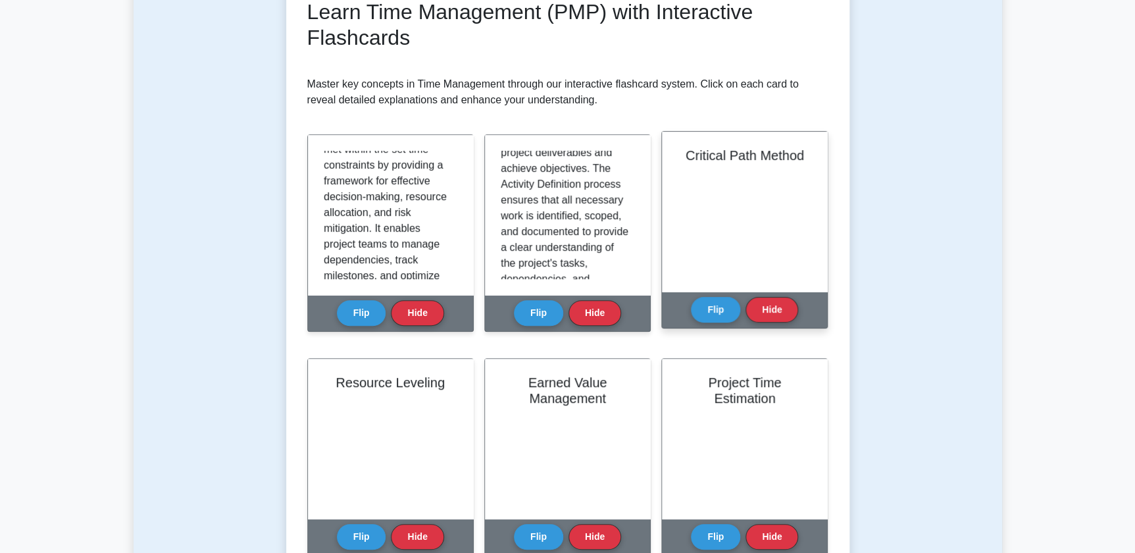
click at [713, 324] on div "Flip Hide" at bounding box center [744, 309] width 107 height 36
click at [717, 313] on button "Flip" at bounding box center [715, 309] width 49 height 26
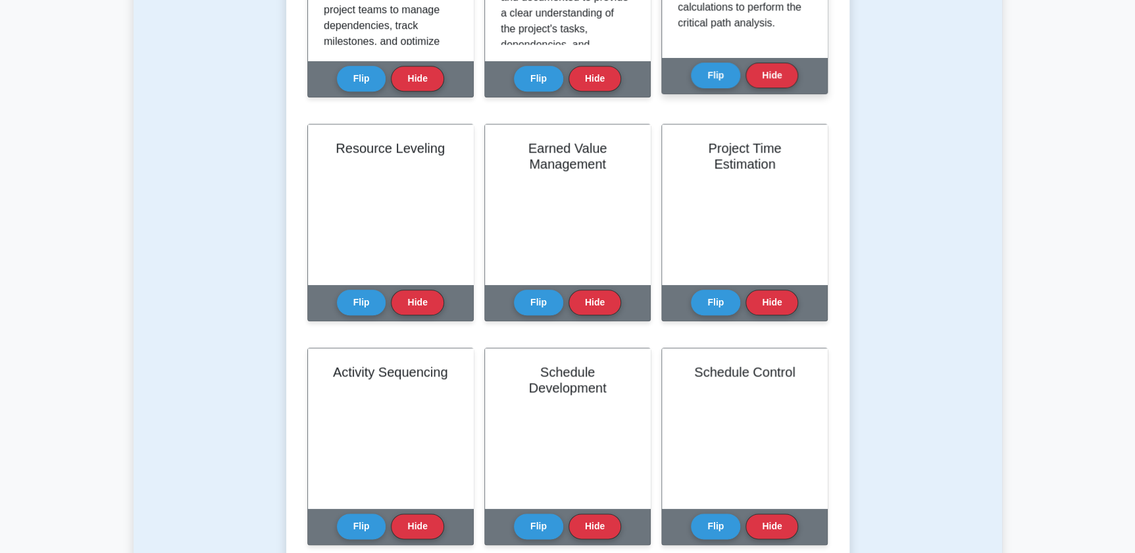
scroll to position [434, 0]
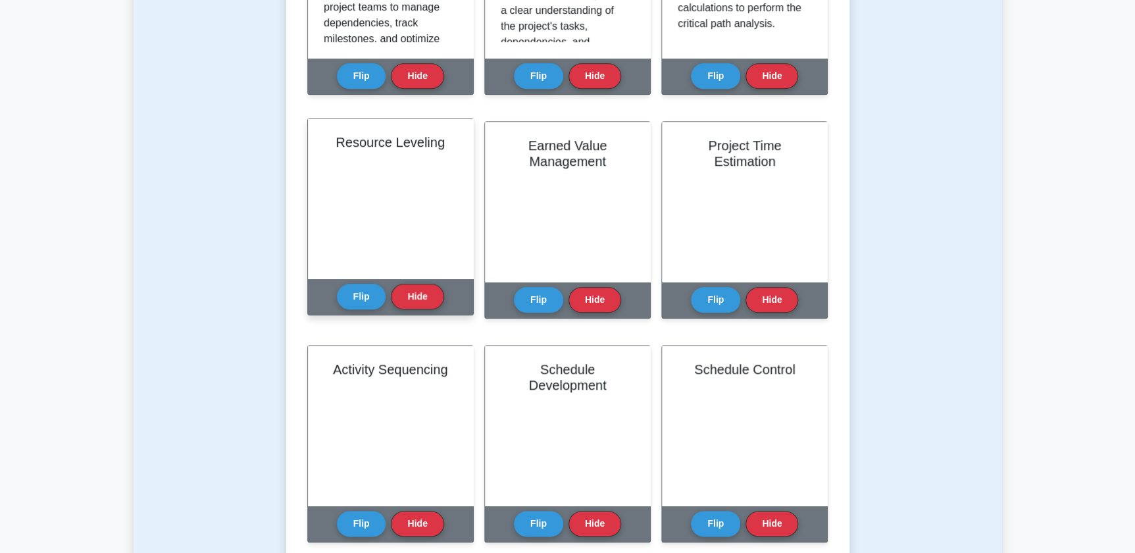
click at [357, 174] on div "Resource Leveling" at bounding box center [390, 198] width 165 height 160
click at [347, 302] on button "Flip" at bounding box center [361, 296] width 49 height 26
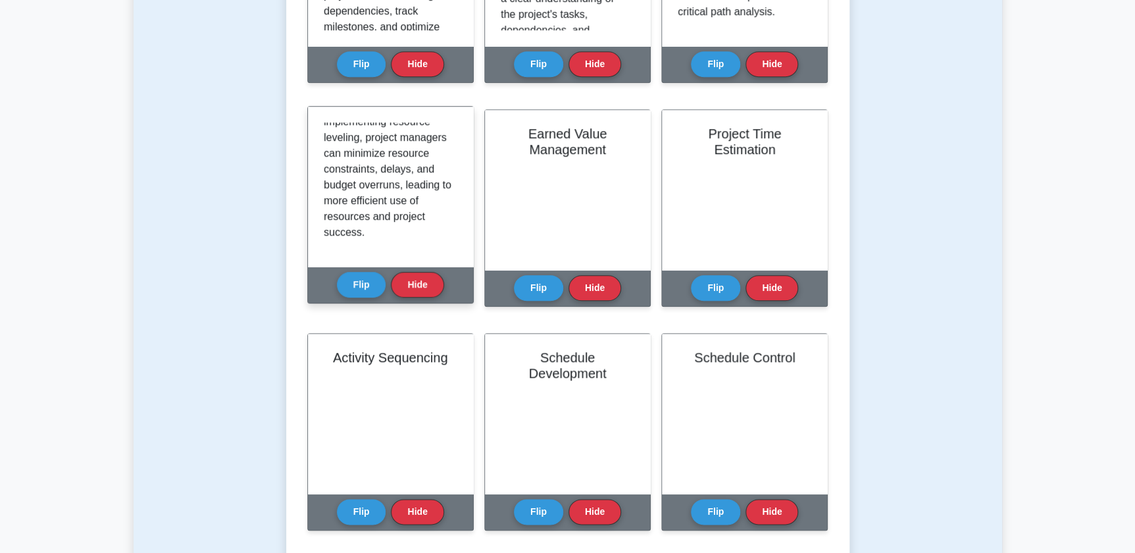
scroll to position [466, 0]
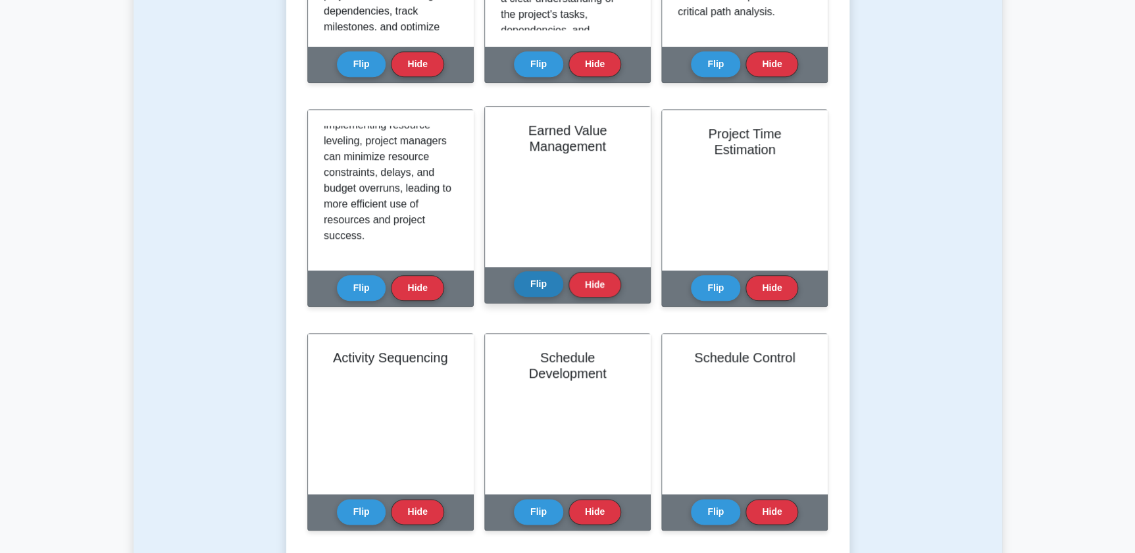
click at [534, 283] on button "Flip" at bounding box center [538, 284] width 49 height 26
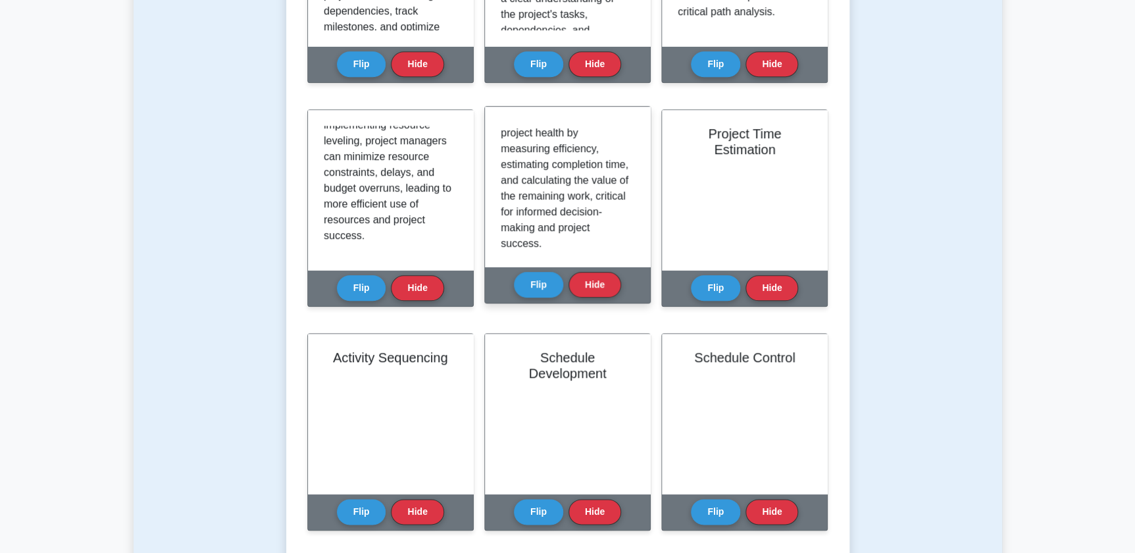
scroll to position [450, 0]
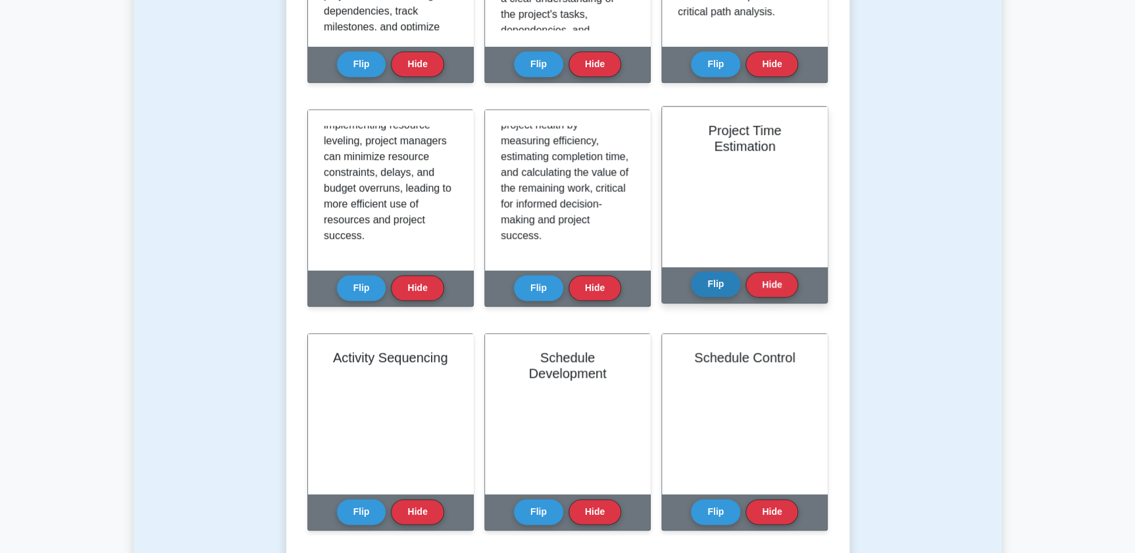
click at [713, 284] on button "Flip" at bounding box center [715, 284] width 49 height 26
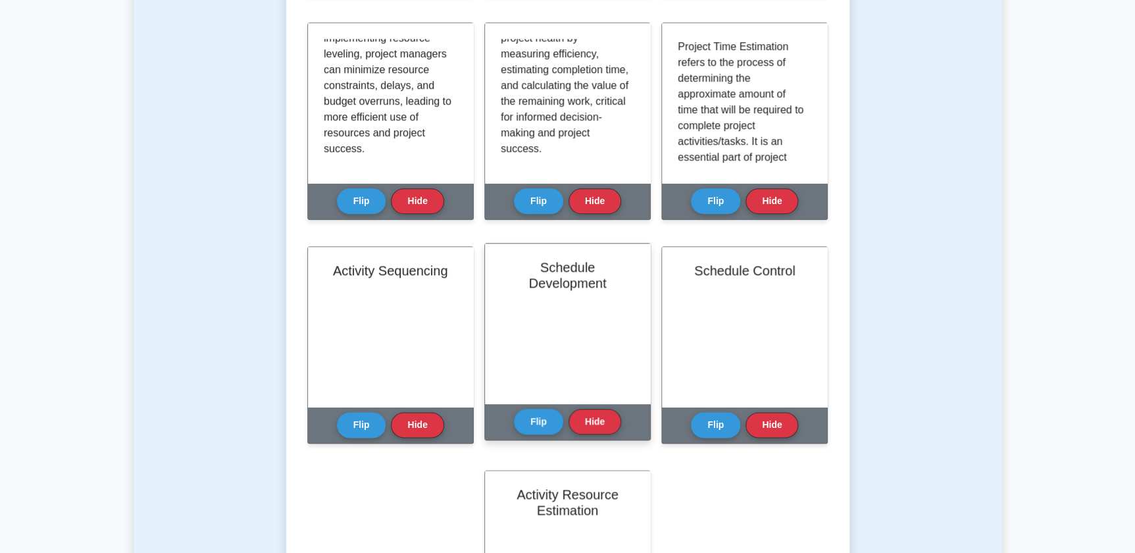
scroll to position [534, 0]
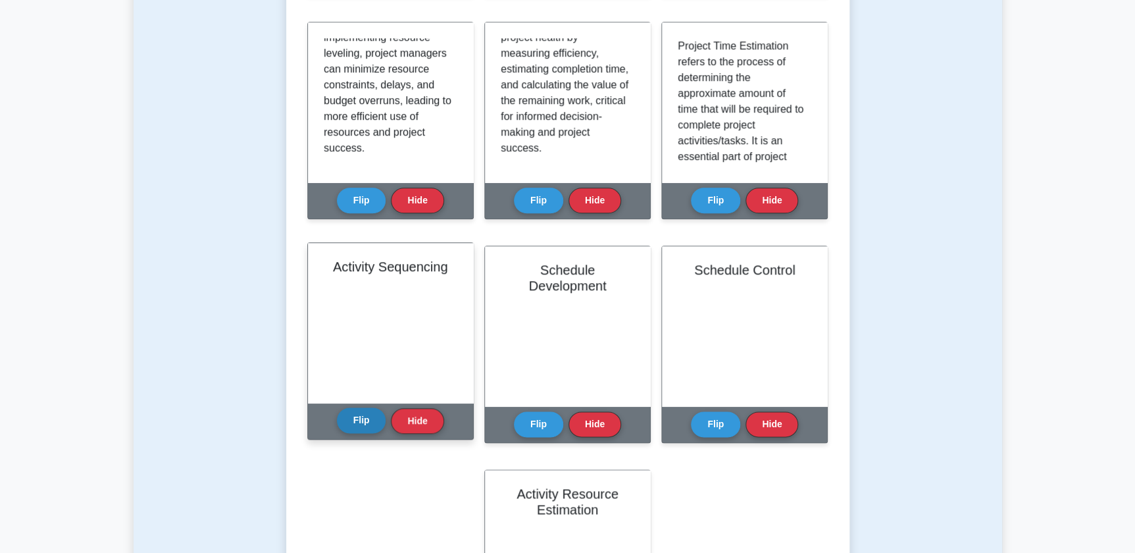
click at [371, 431] on button "Flip" at bounding box center [361, 420] width 49 height 26
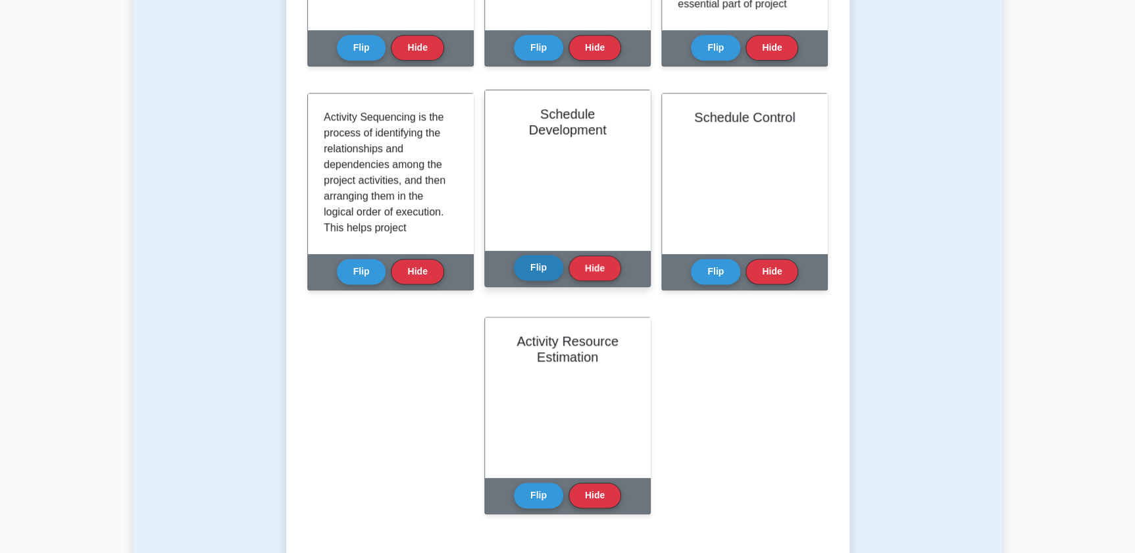
scroll to position [688, 0]
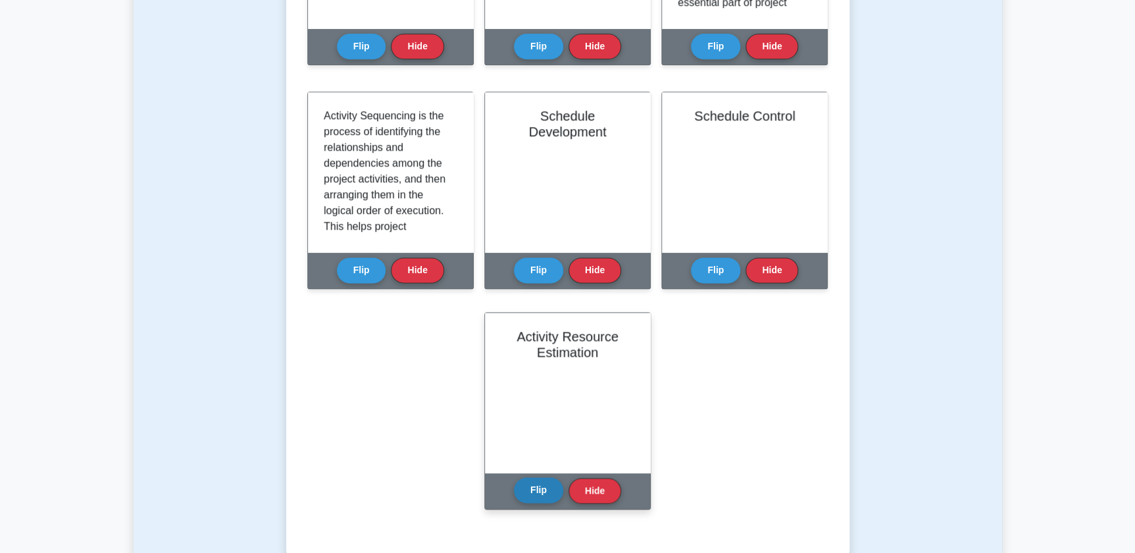
click at [543, 501] on button "Flip" at bounding box center [538, 490] width 49 height 26
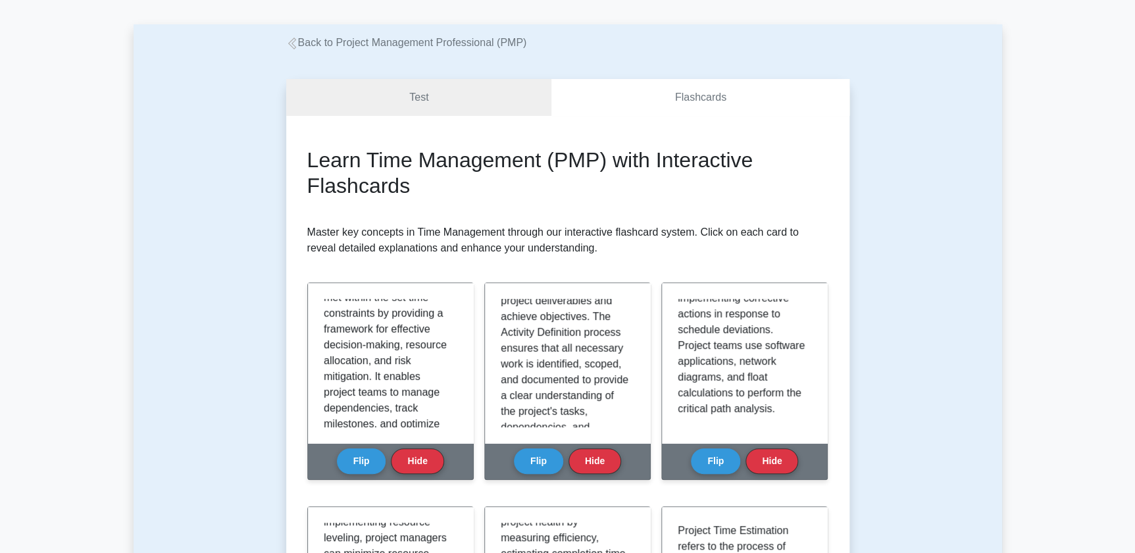
scroll to position [0, 0]
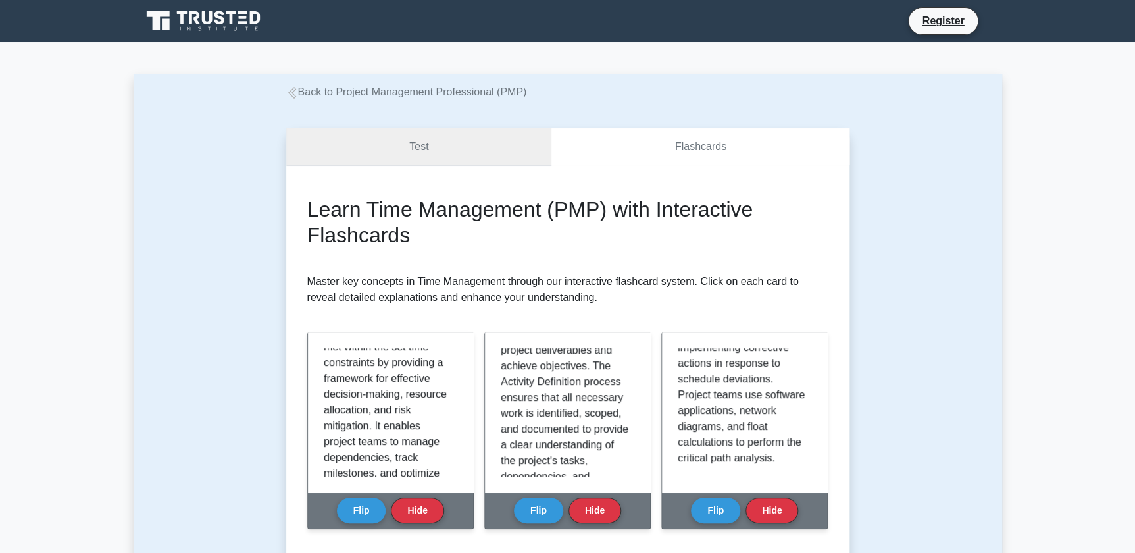
click at [421, 140] on link "Test" at bounding box center [419, 147] width 266 height 38
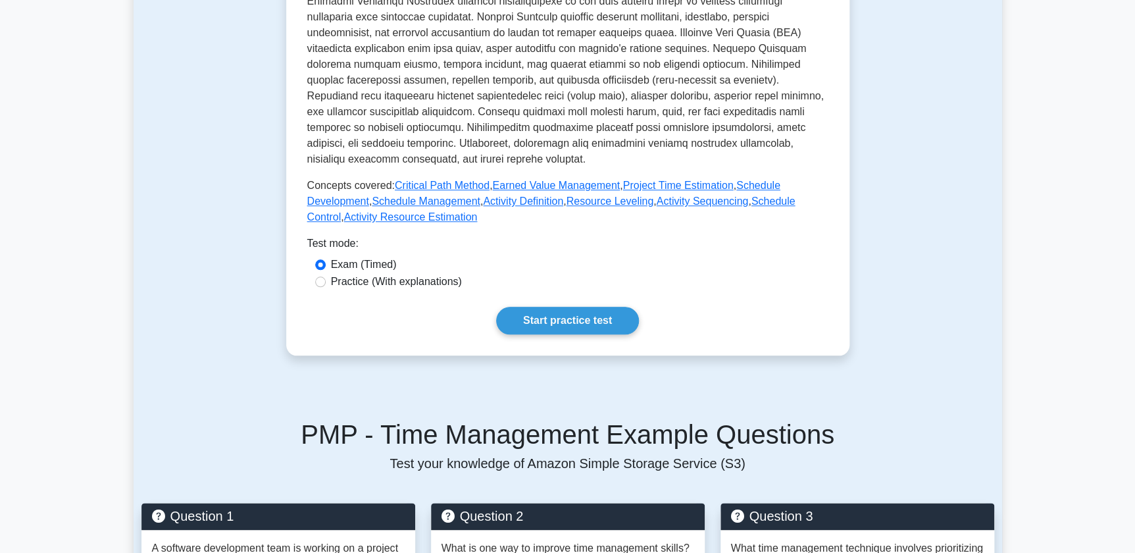
scroll to position [493, 0]
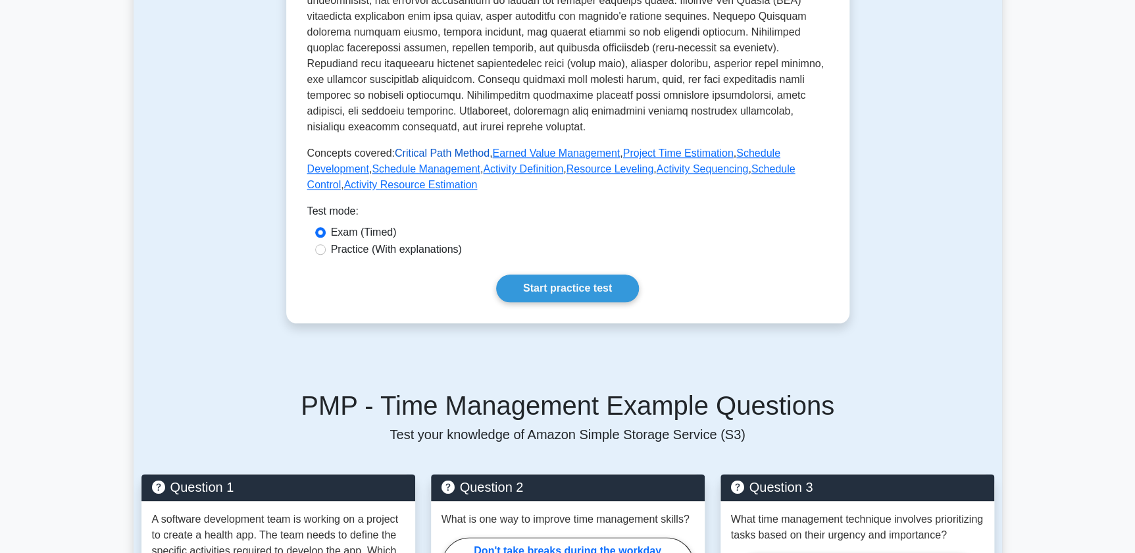
click at [445, 149] on link "Critical Path Method" at bounding box center [442, 152] width 95 height 11
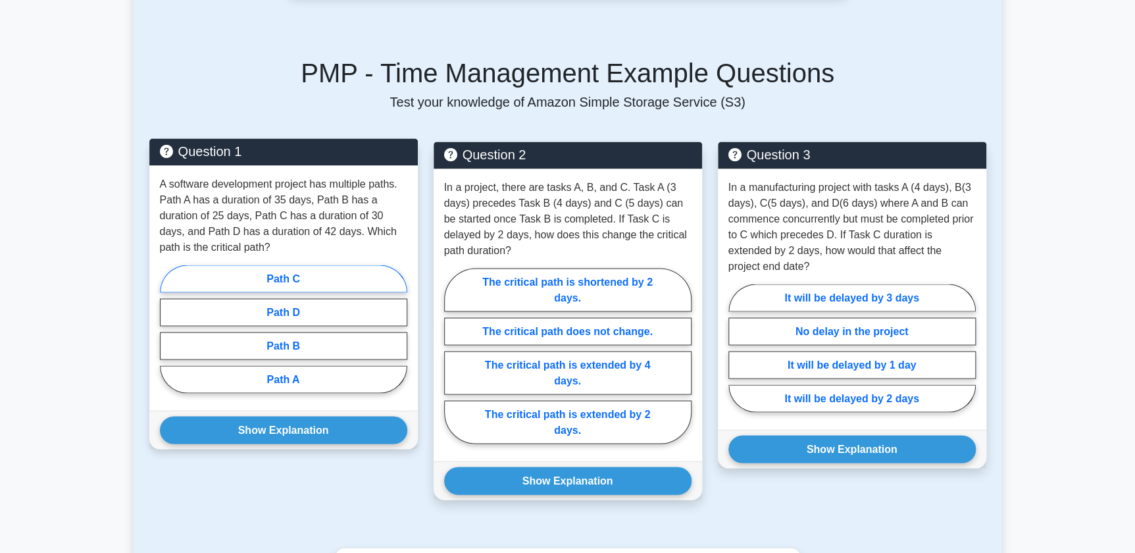
scroll to position [1075, 0]
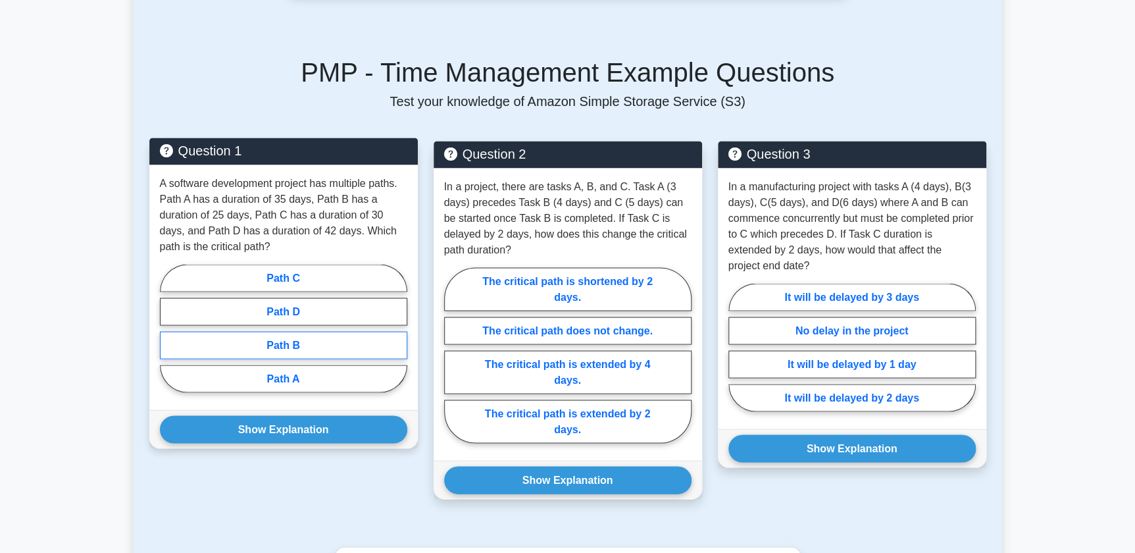
click at [305, 339] on label "Path B" at bounding box center [283, 345] width 247 height 28
click at [168, 336] on input "Path B" at bounding box center [164, 332] width 9 height 9
radio input "true"
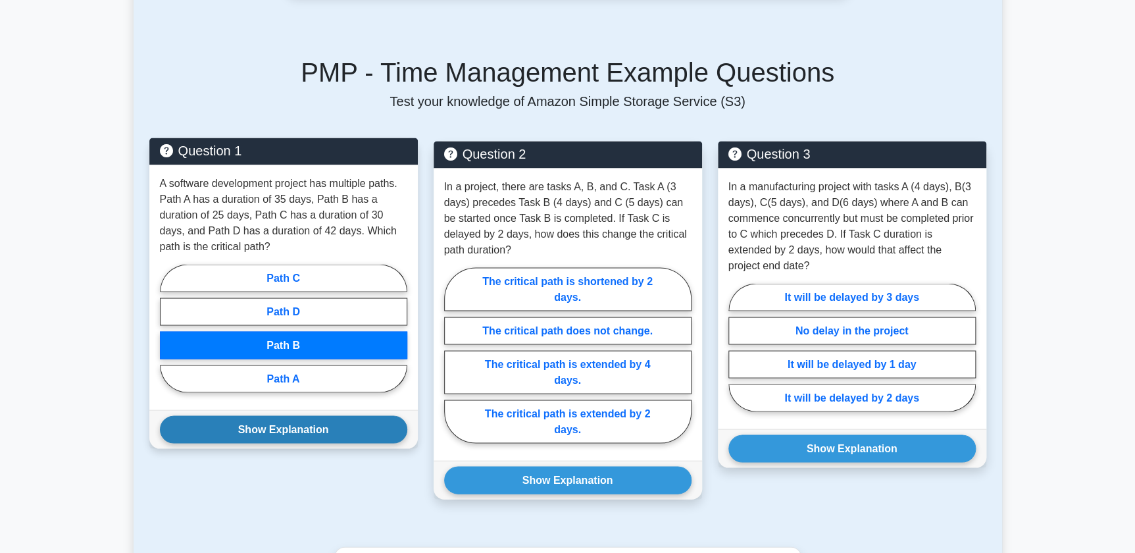
click at [291, 421] on button "Show Explanation" at bounding box center [283, 429] width 247 height 28
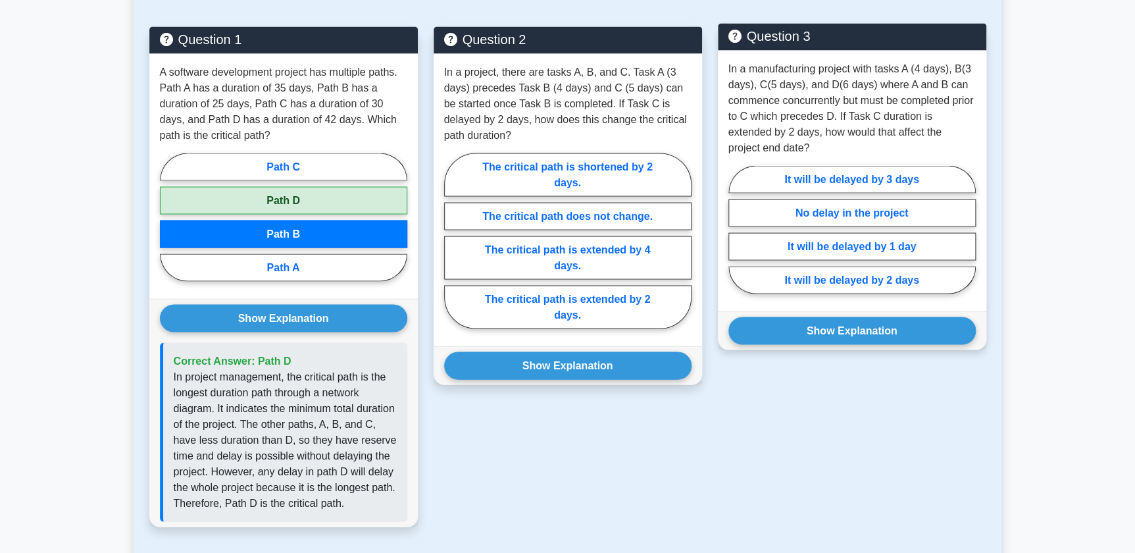
scroll to position [1182, 0]
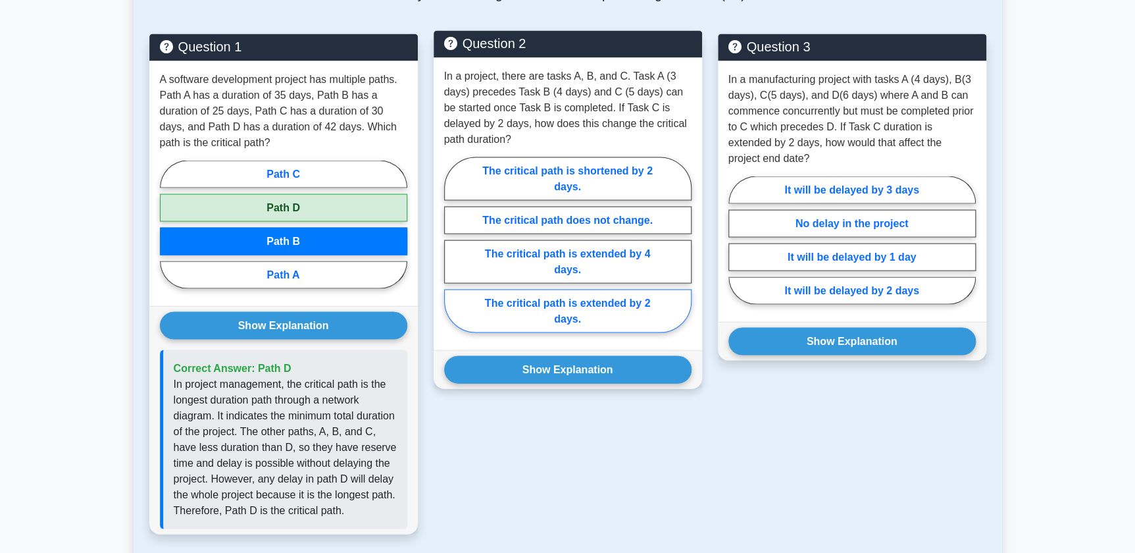
click at [634, 298] on label "The critical path is extended by 2 days." at bounding box center [567, 310] width 247 height 43
click at [453, 253] on input "The critical path is extended by 2 days." at bounding box center [448, 248] width 9 height 9
radio input "true"
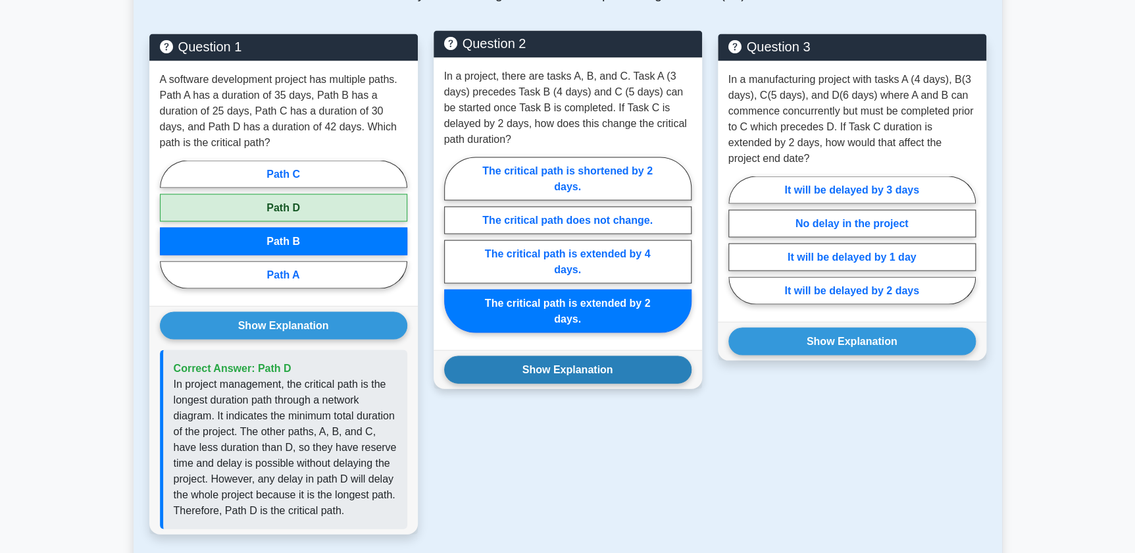
click at [636, 370] on button "Show Explanation" at bounding box center [567, 369] width 247 height 28
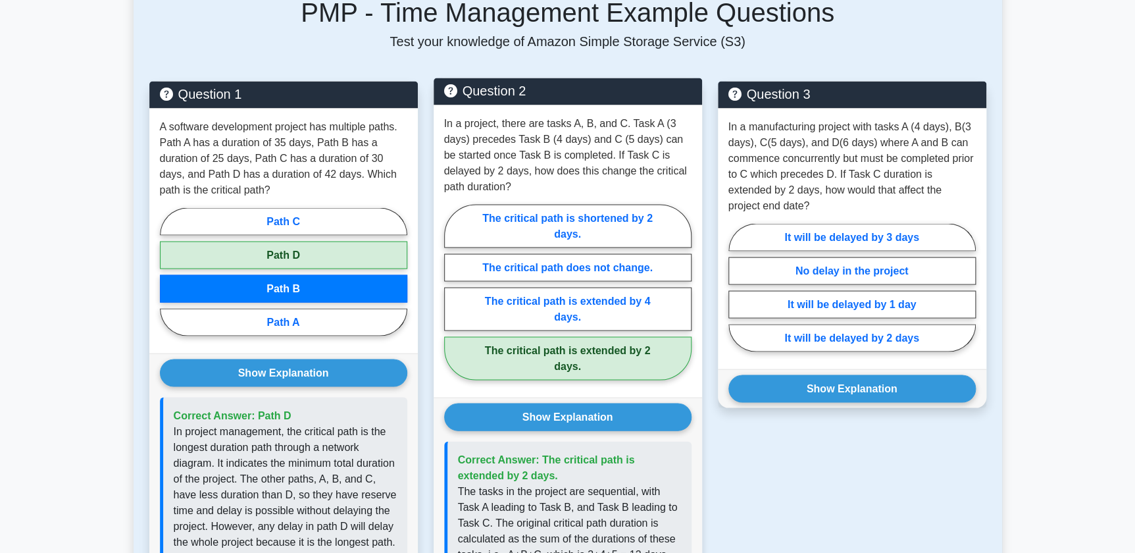
scroll to position [1134, 0]
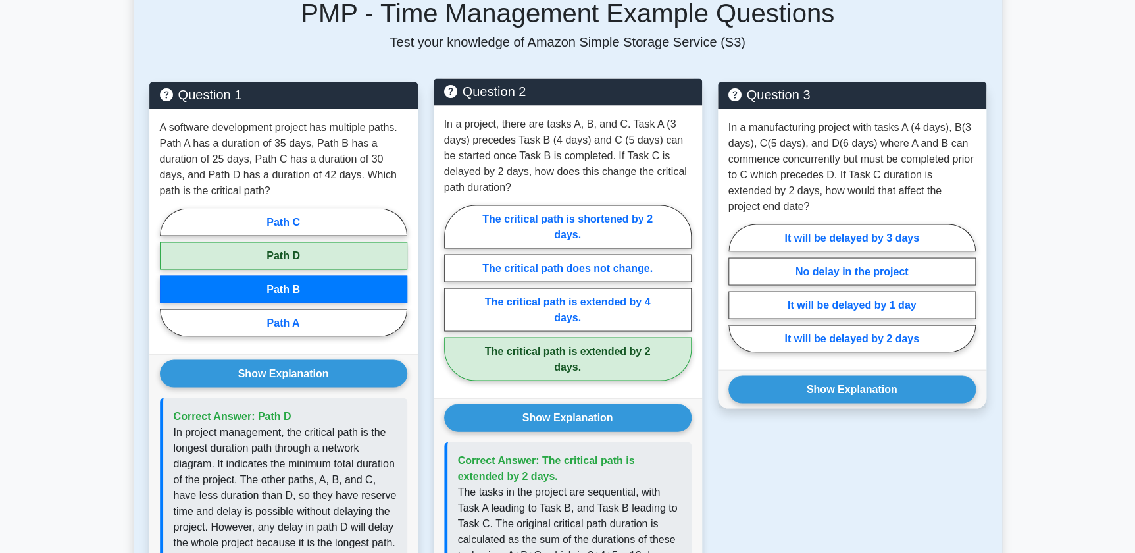
click at [640, 384] on div "The critical path is shortened by 2 days. The critical path does not change. Th…" at bounding box center [567, 296] width 247 height 182
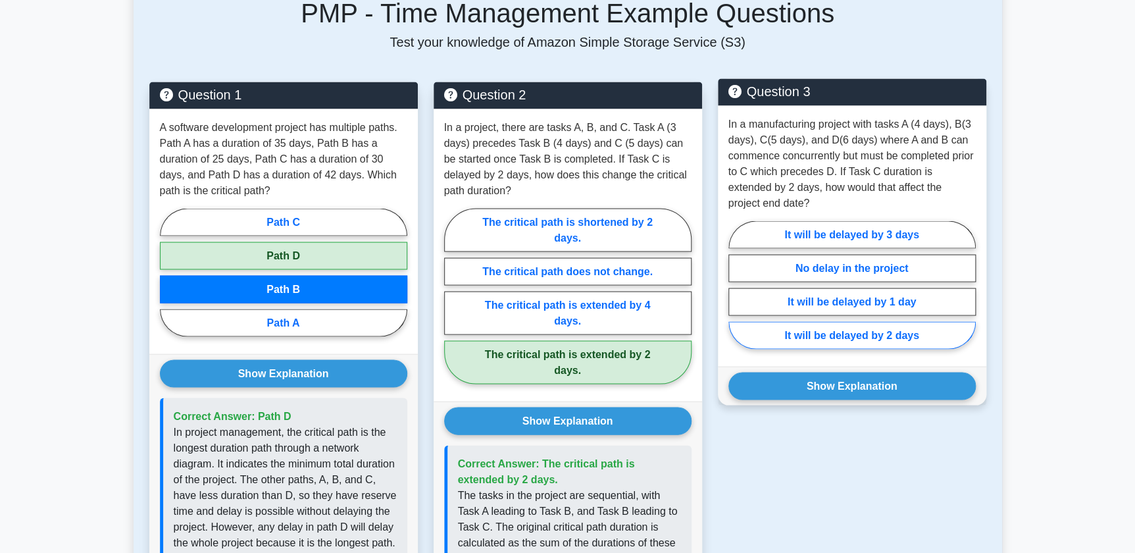
click at [845, 330] on label "It will be delayed by 2 days" at bounding box center [851, 335] width 247 height 28
click at [737, 293] on input "It will be delayed by 2 days" at bounding box center [732, 288] width 9 height 9
radio input "true"
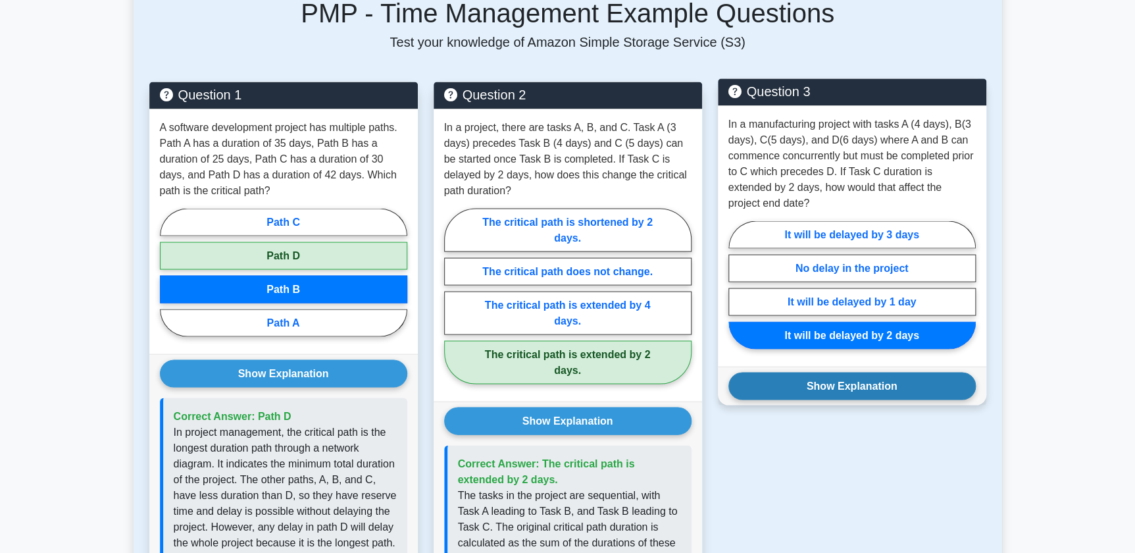
click at [850, 372] on button "Show Explanation" at bounding box center [851, 386] width 247 height 28
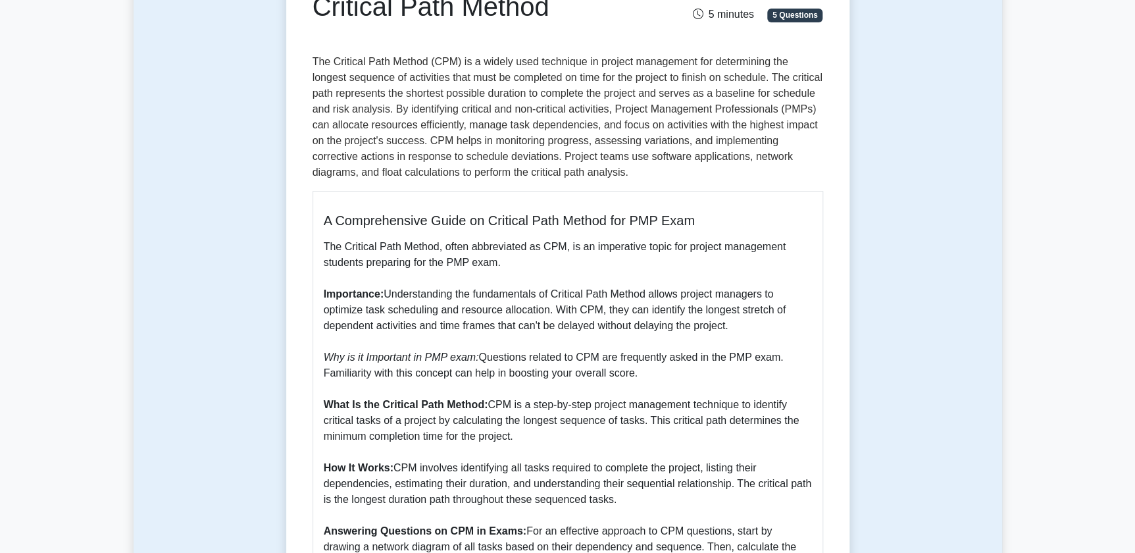
scroll to position [166, 0]
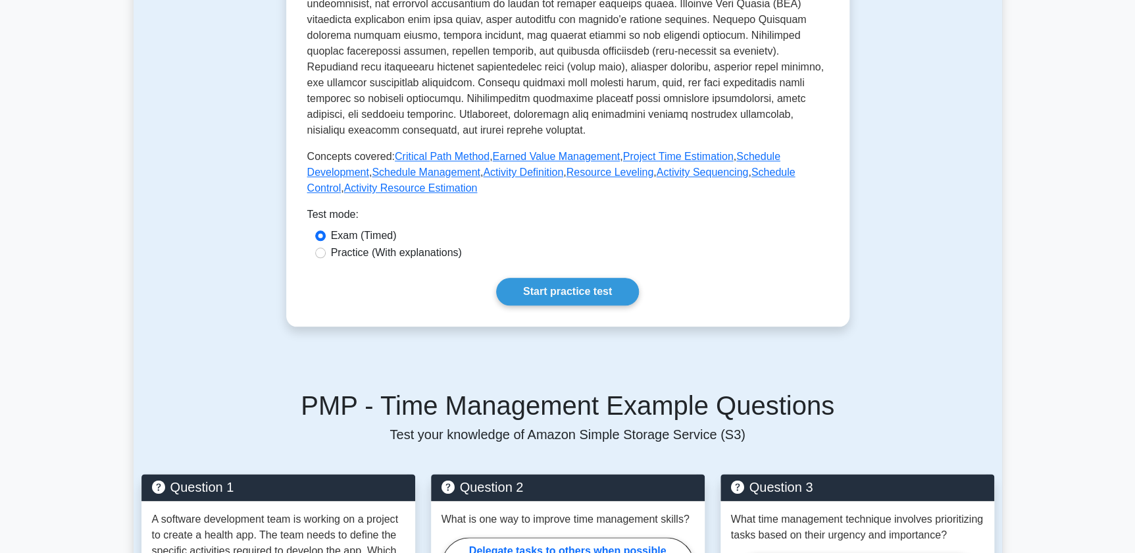
scroll to position [447, 0]
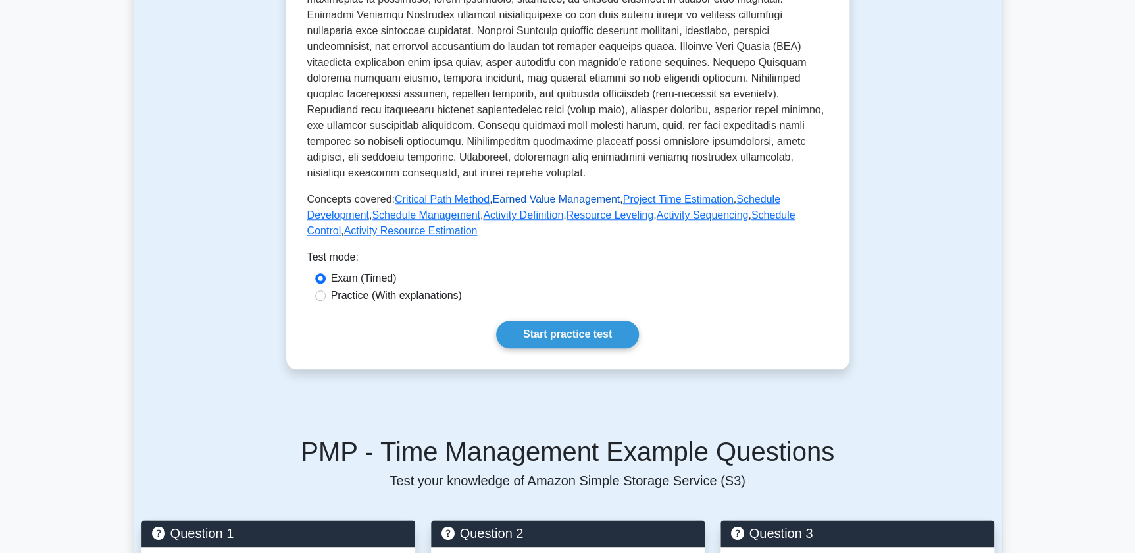
click at [533, 203] on link "Earned Value Management" at bounding box center [556, 198] width 128 height 11
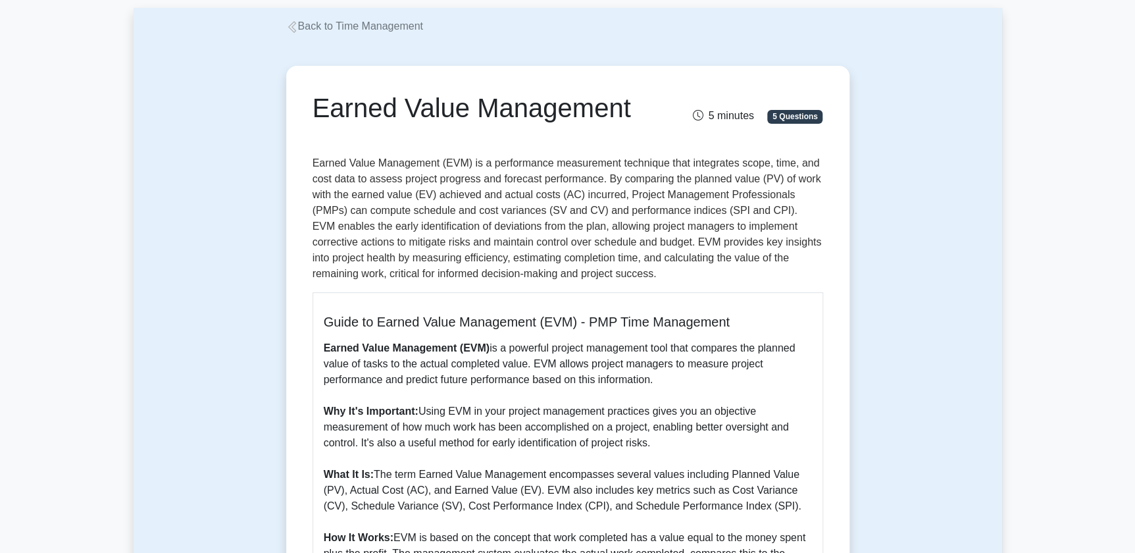
scroll to position [24, 0]
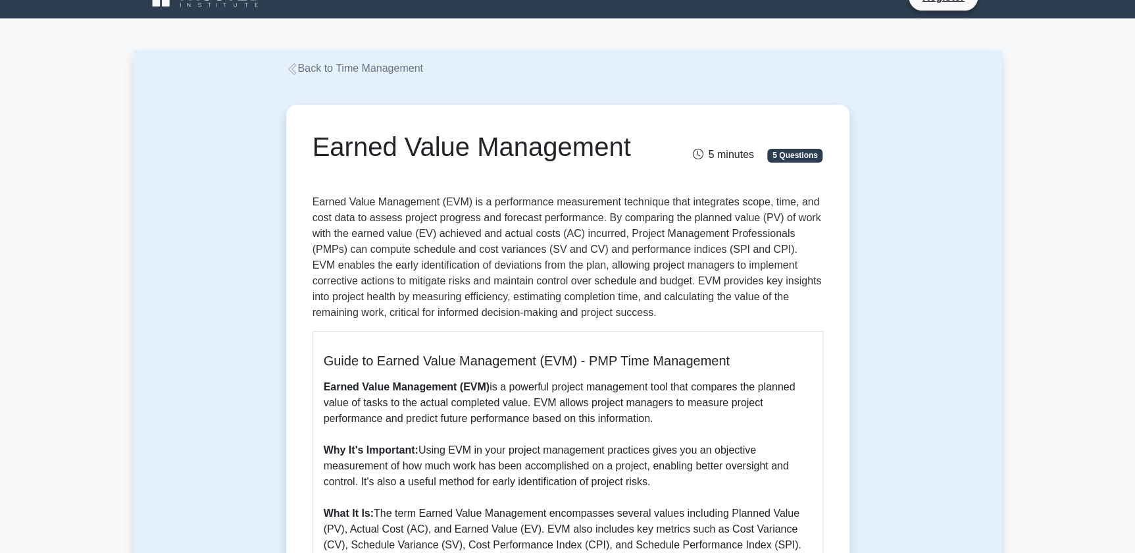
click at [657, 151] on div "5 minutes 5 Questions" at bounding box center [743, 149] width 176 height 26
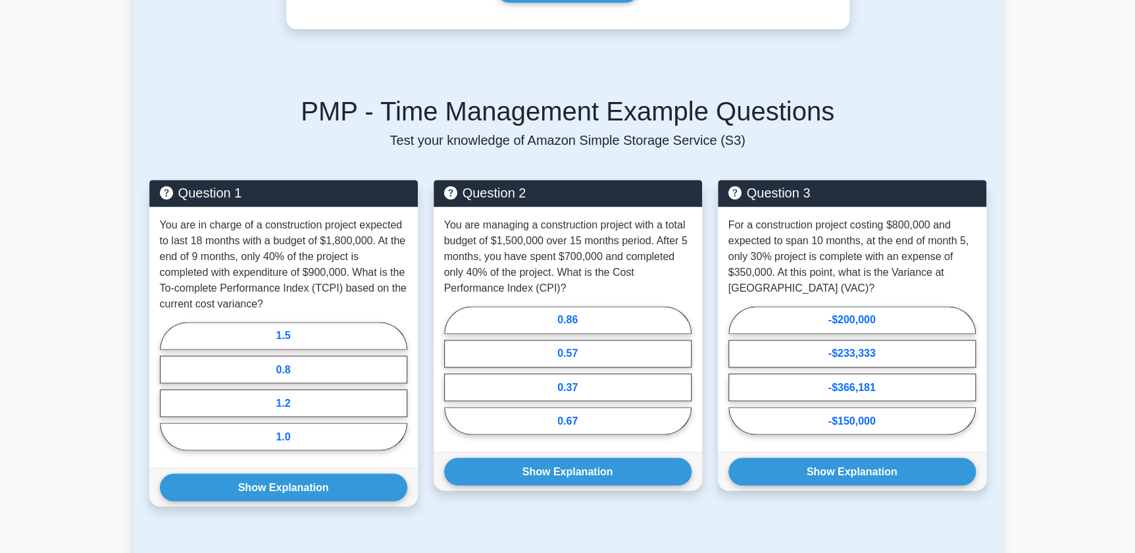
scroll to position [886, 0]
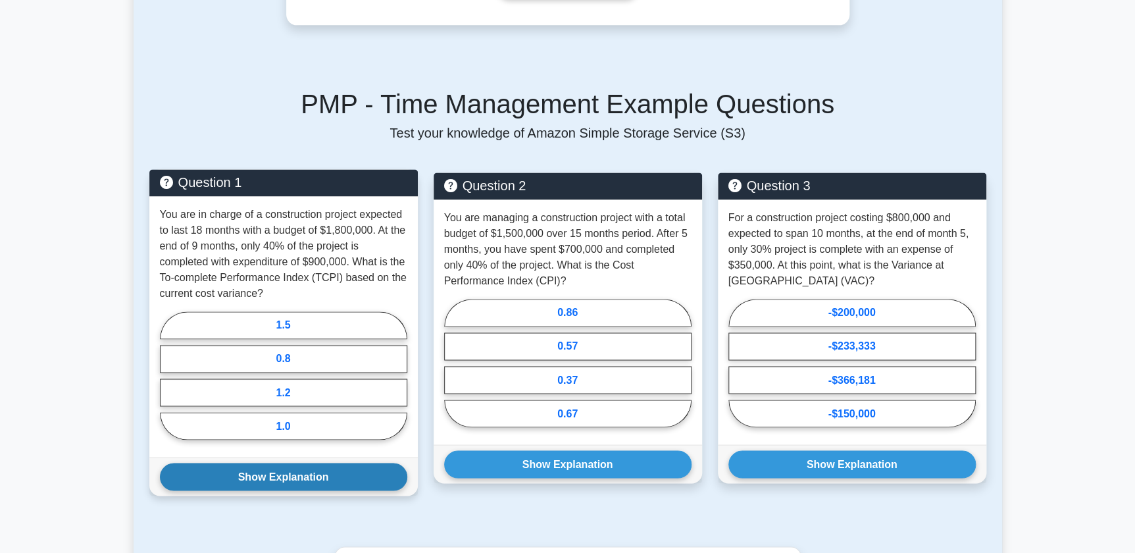
click at [305, 476] on button "Show Explanation" at bounding box center [283, 477] width 247 height 28
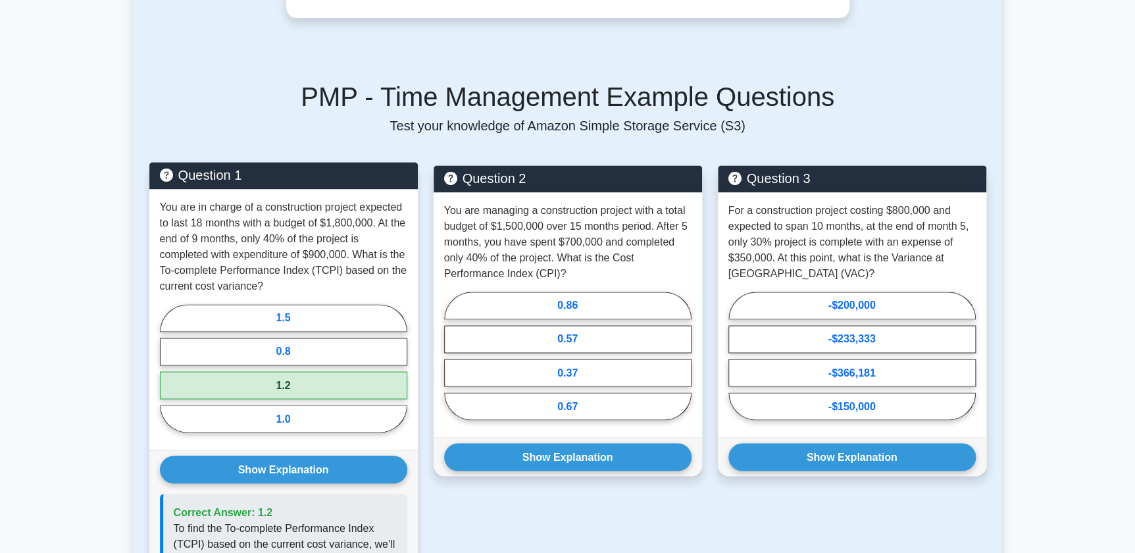
scroll to position [895, 0]
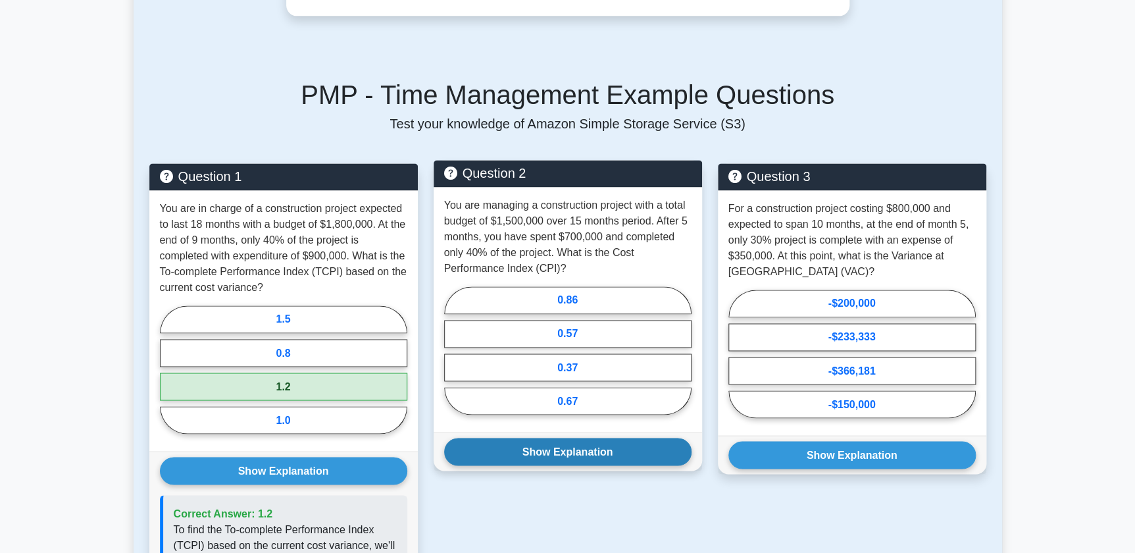
click at [578, 461] on button "Show Explanation" at bounding box center [567, 452] width 247 height 28
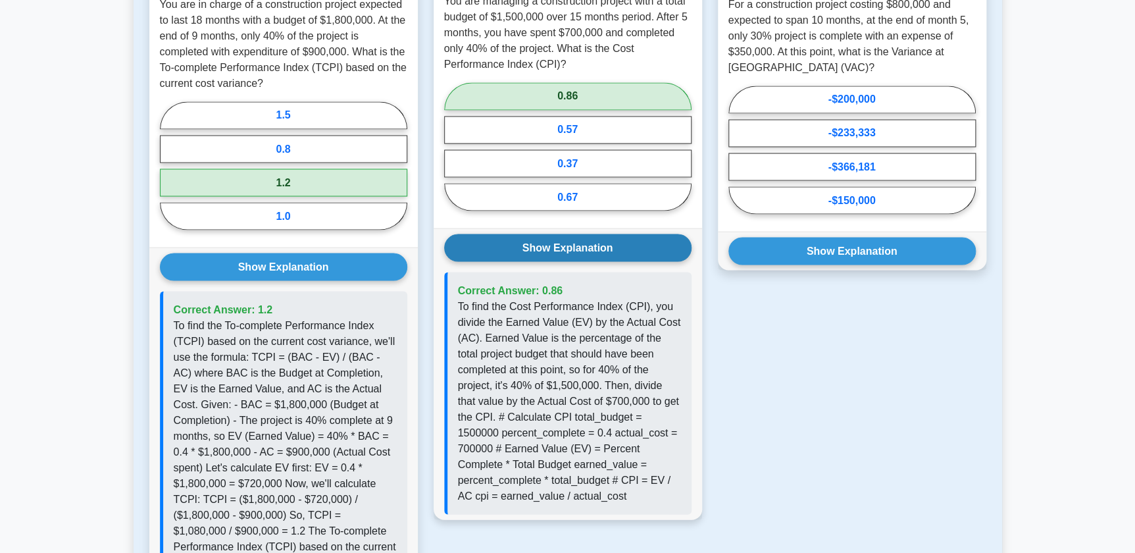
scroll to position [1099, 0]
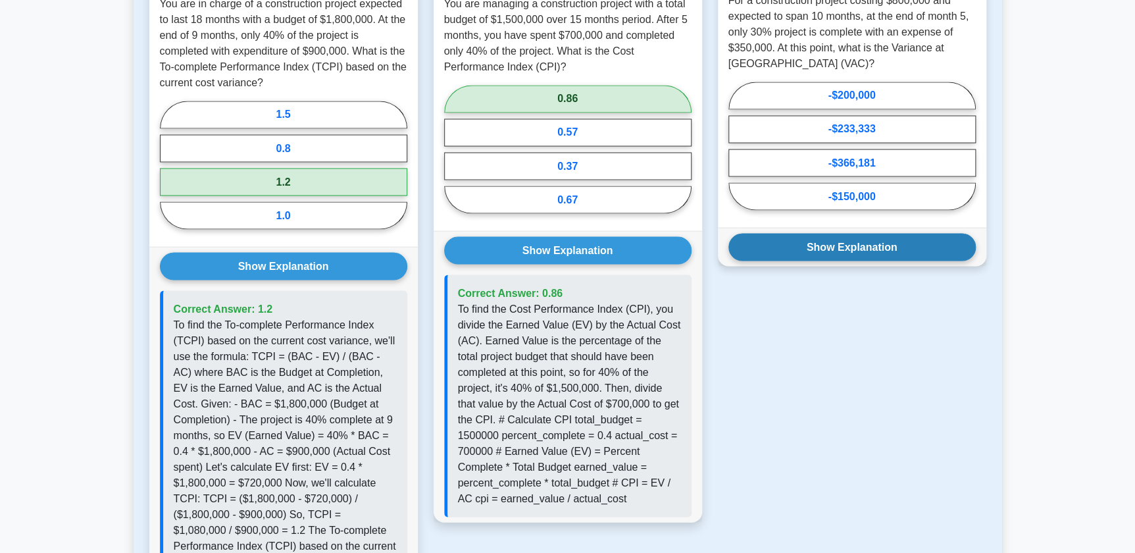
click at [869, 245] on button "Show Explanation" at bounding box center [851, 247] width 247 height 28
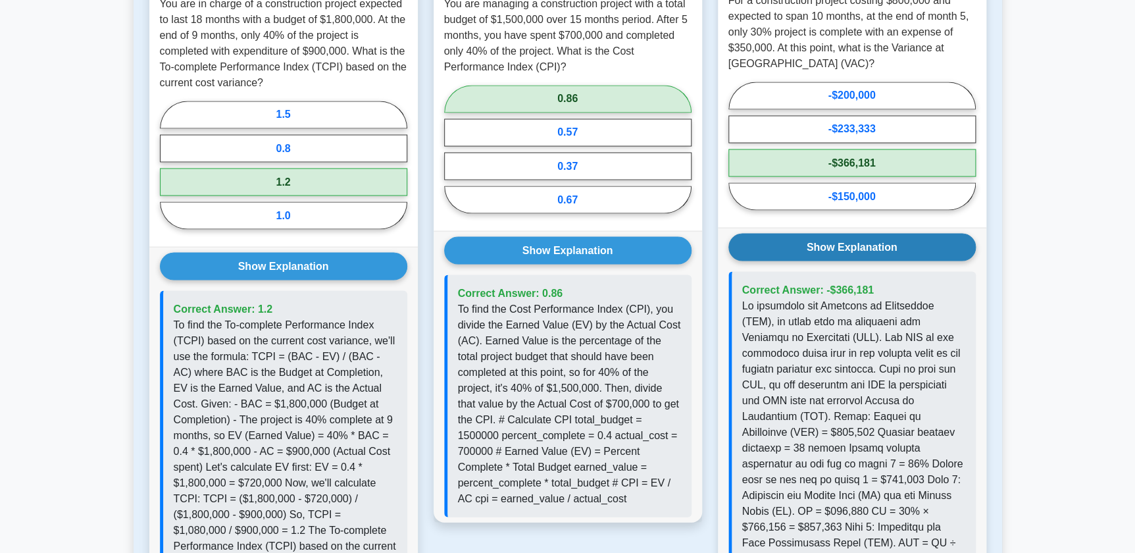
click at [869, 245] on button "Show Explanation" at bounding box center [851, 247] width 247 height 28
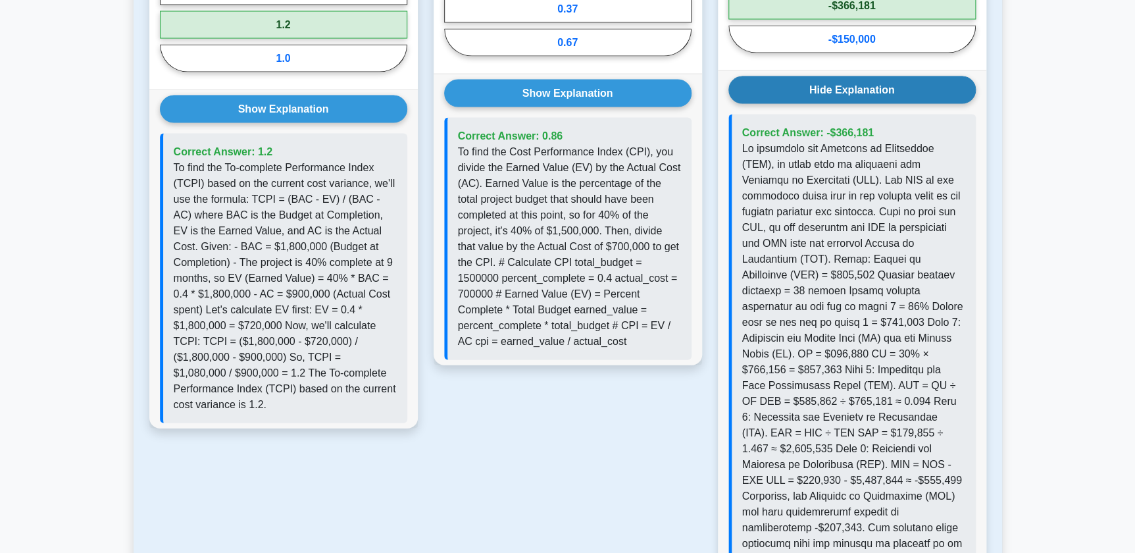
scroll to position [1257, 0]
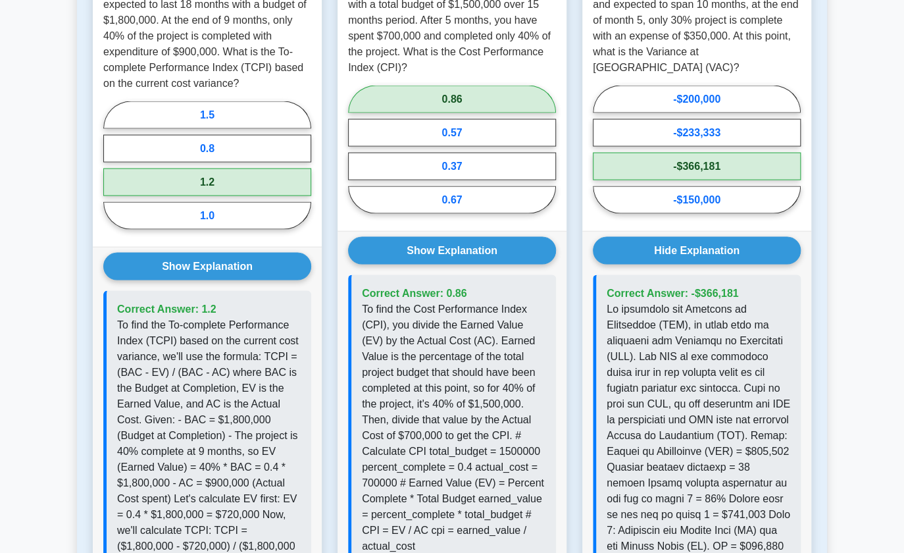
click at [829, 25] on main "Back to Time Management Earned Value Management 5 minutes 5 Questions Guide to …" at bounding box center [452, 99] width 904 height 2629
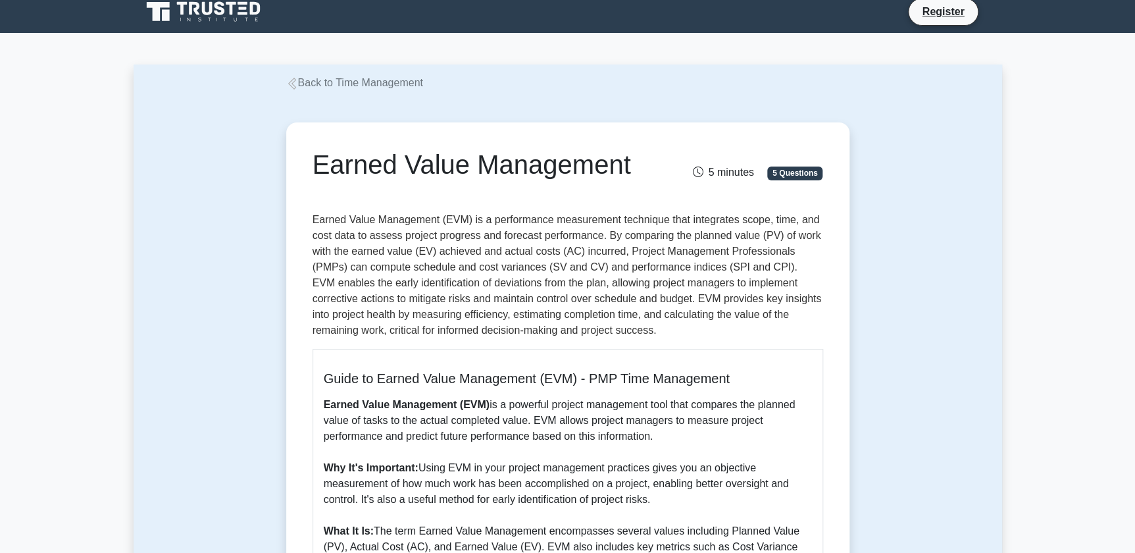
scroll to position [0, 0]
